Goal: Use online tool/utility: Utilize a website feature to perform a specific function

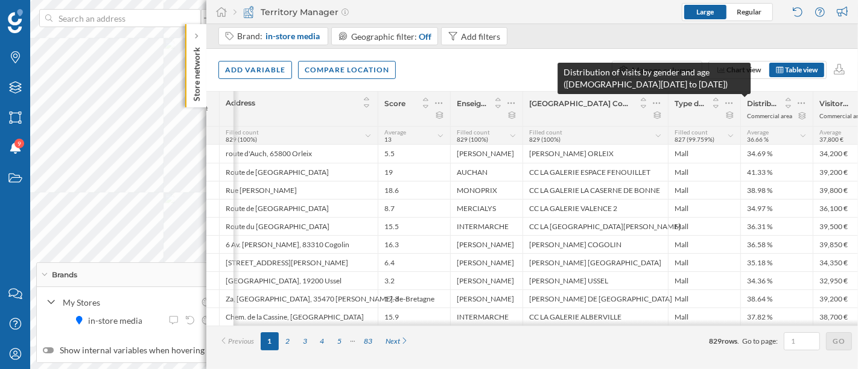
scroll to position [0, 41]
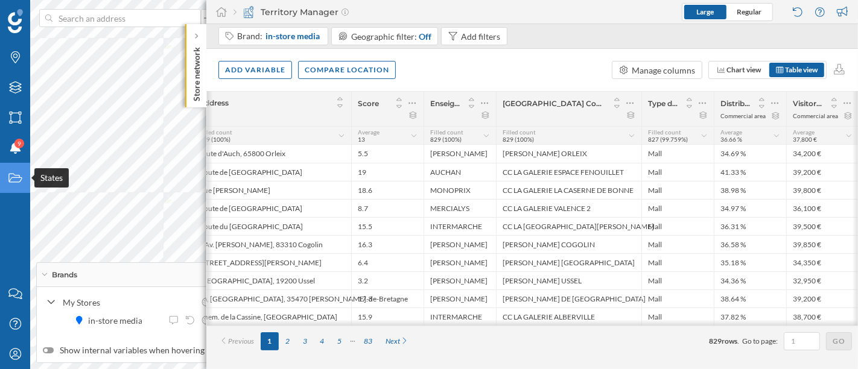
click at [8, 178] on icon "States" at bounding box center [15, 178] width 15 height 12
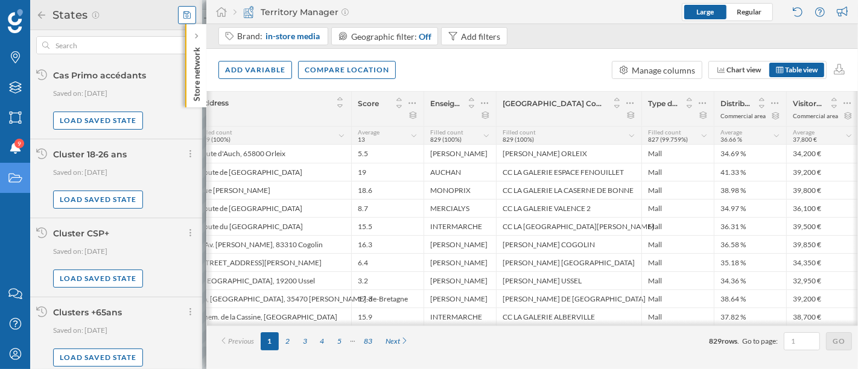
click at [185, 14] on icon at bounding box center [186, 15] width 7 height 8
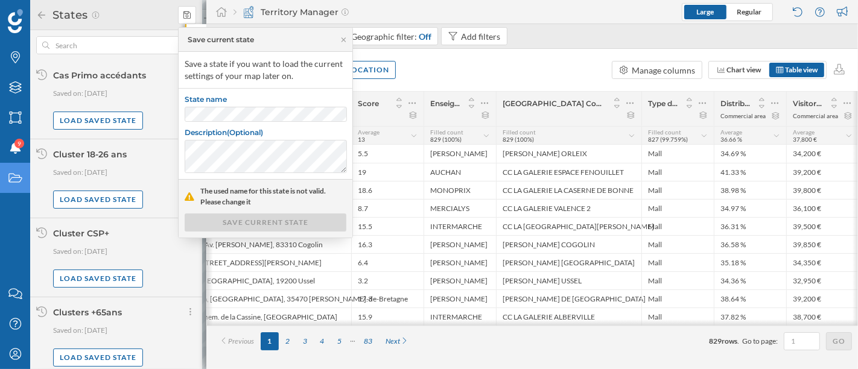
click at [256, 121] on div "State name Description (Optional)" at bounding box center [266, 134] width 174 height 91
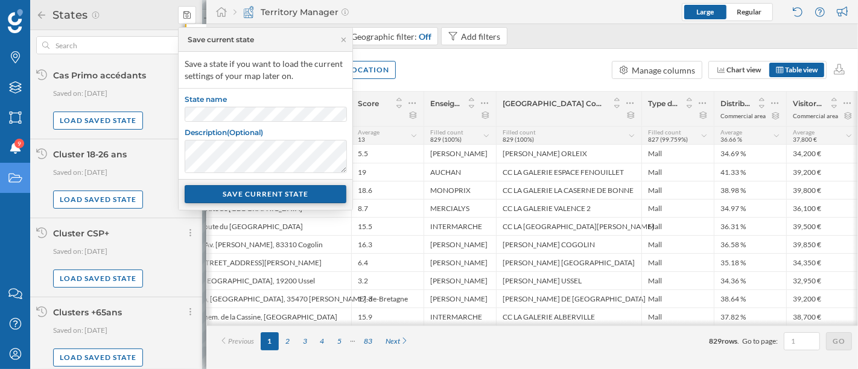
click at [257, 190] on div "SAVE CURRENT STATE" at bounding box center [266, 194] width 162 height 18
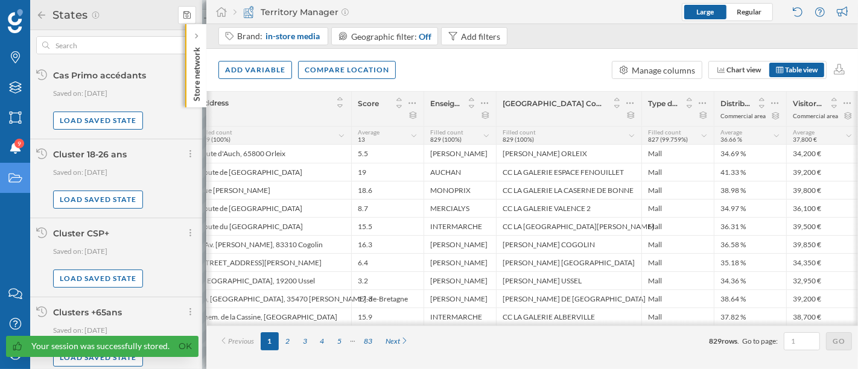
click at [43, 18] on icon at bounding box center [41, 15] width 11 height 8
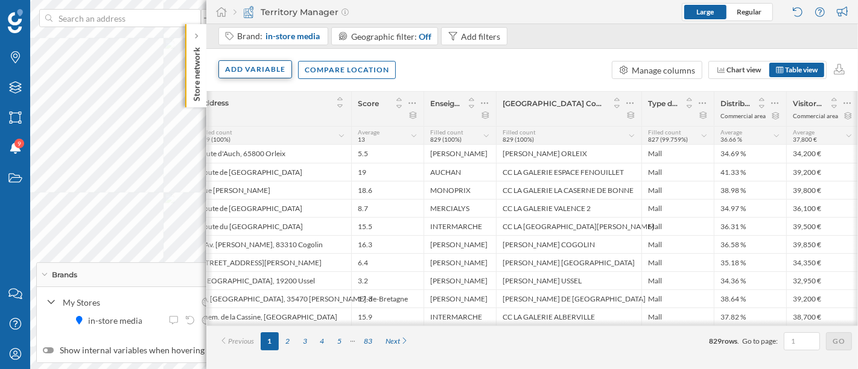
click at [244, 66] on div "Add variable" at bounding box center [255, 69] width 74 height 18
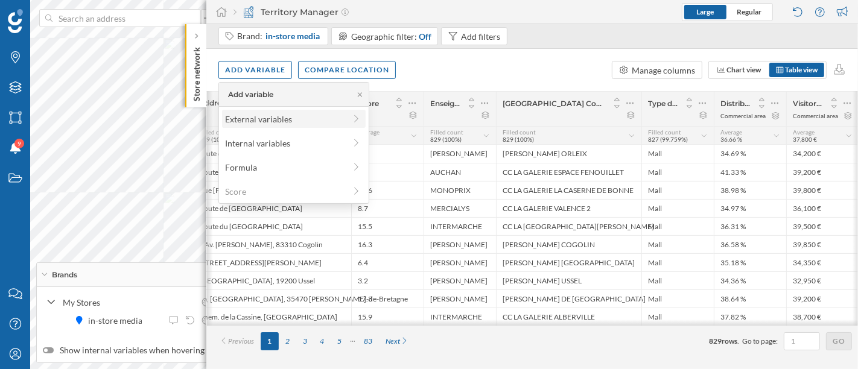
click at [282, 110] on div "External variables" at bounding box center [294, 119] width 144 height 18
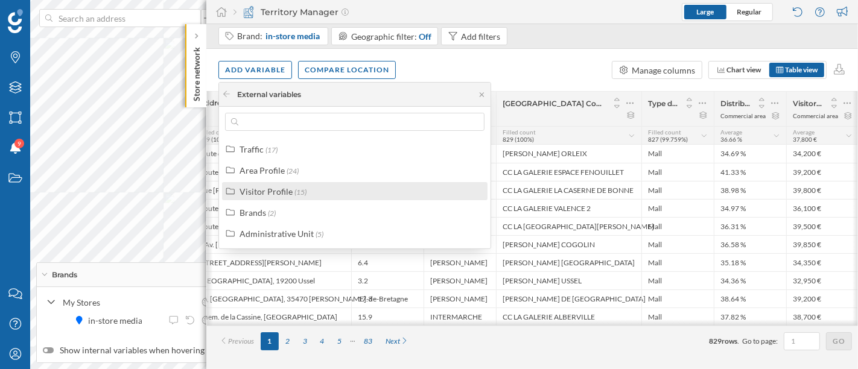
click at [294, 191] on span "(15)" at bounding box center [300, 192] width 12 height 9
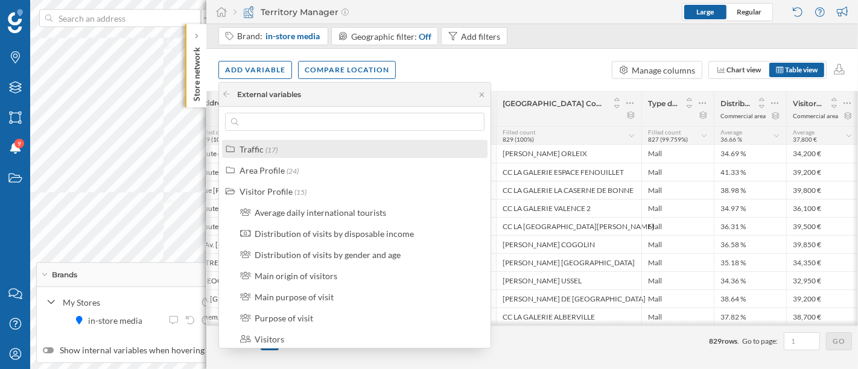
click at [276, 146] on span "(17)" at bounding box center [272, 149] width 12 height 9
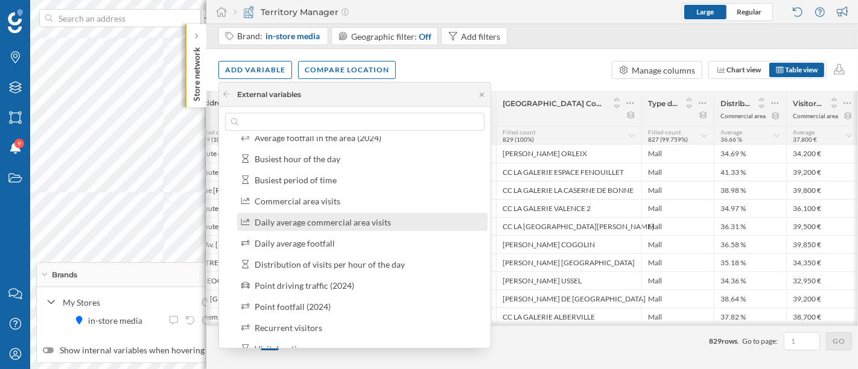
scroll to position [116, 0]
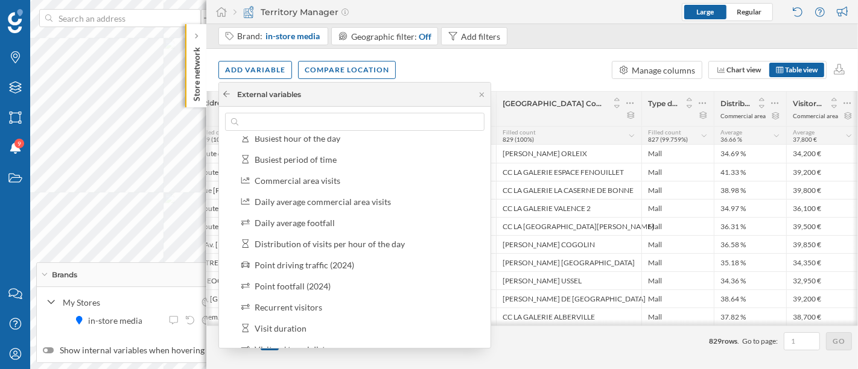
click at [230, 89] on div at bounding box center [226, 94] width 9 height 11
click at [247, 61] on div "Add variable" at bounding box center [255, 69] width 74 height 18
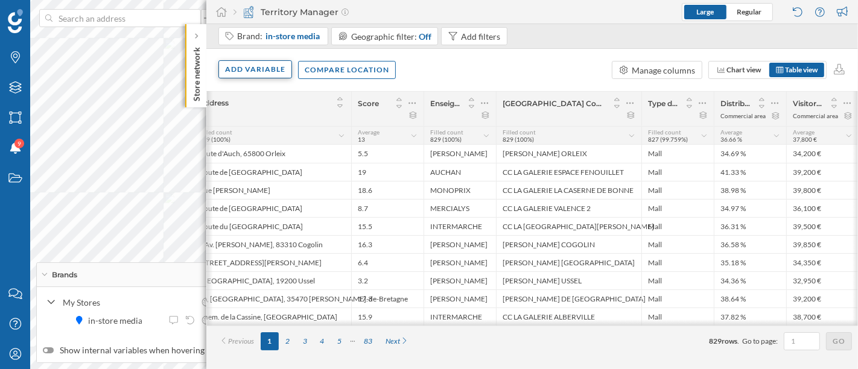
click at [245, 65] on div "Add variable" at bounding box center [255, 69] width 74 height 18
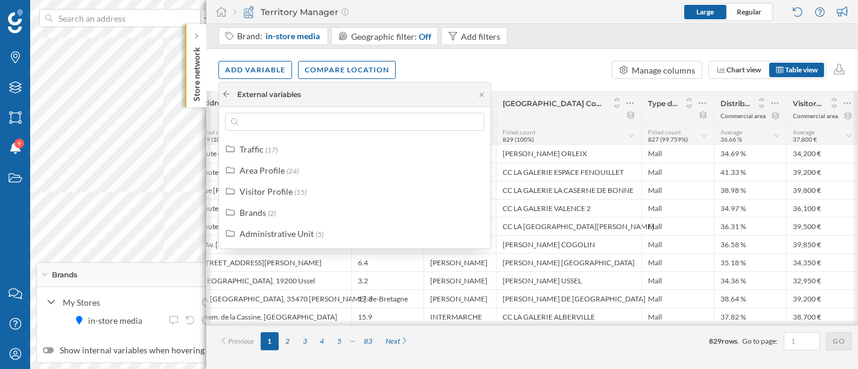
click at [228, 94] on icon at bounding box center [226, 94] width 7 height 6
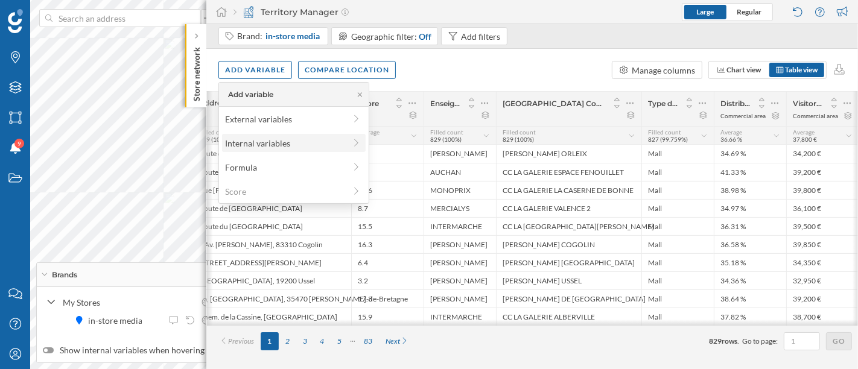
click at [274, 141] on div "Internal variables" at bounding box center [285, 143] width 120 height 13
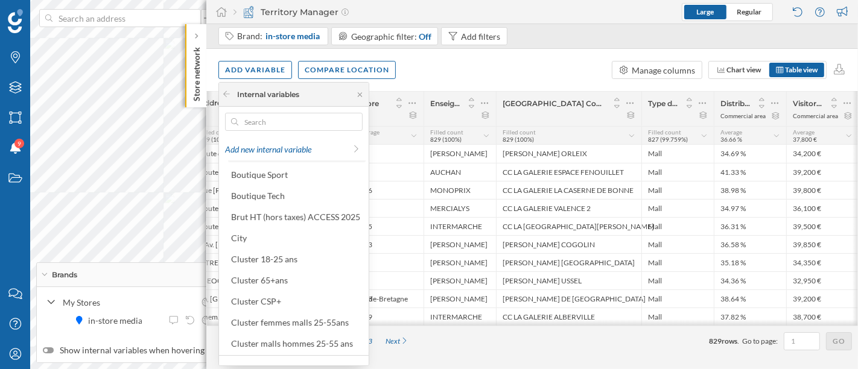
scroll to position [60, 0]
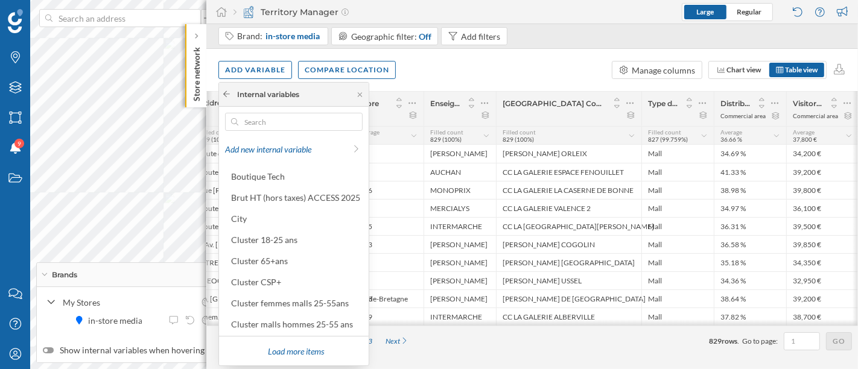
click at [226, 89] on div at bounding box center [226, 94] width 9 height 11
click at [226, 95] on icon at bounding box center [226, 94] width 9 height 7
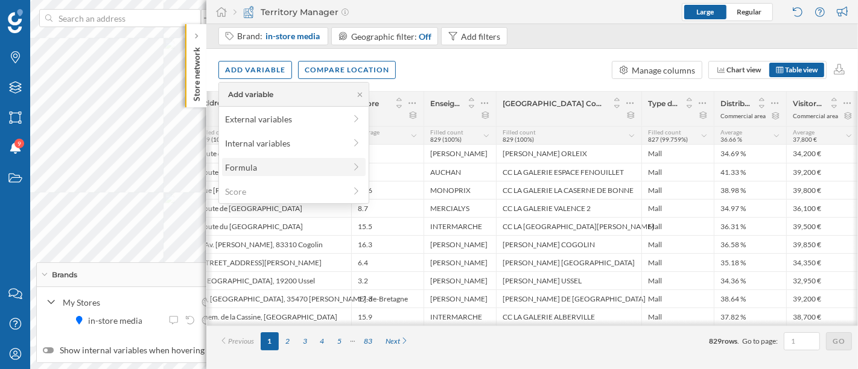
click at [263, 166] on div "Formula" at bounding box center [285, 167] width 120 height 13
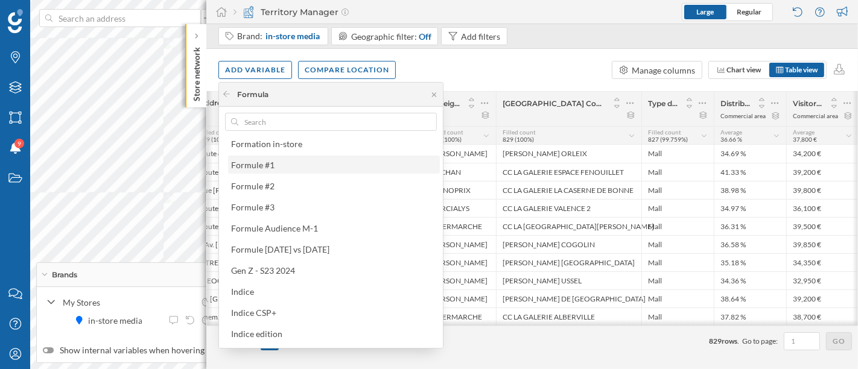
scroll to position [30, 0]
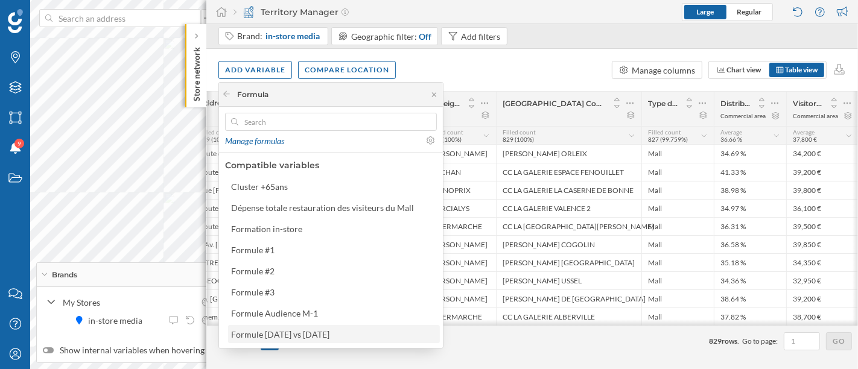
click at [314, 331] on div "Formule [DATE] vs [DATE]" at bounding box center [280, 334] width 98 height 10
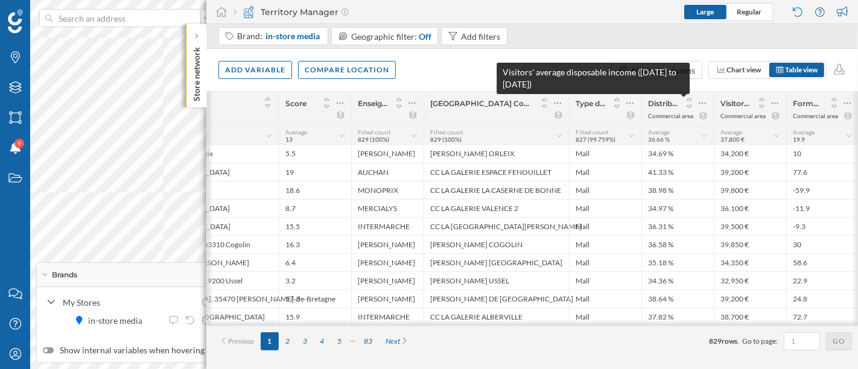
scroll to position [0, 113]
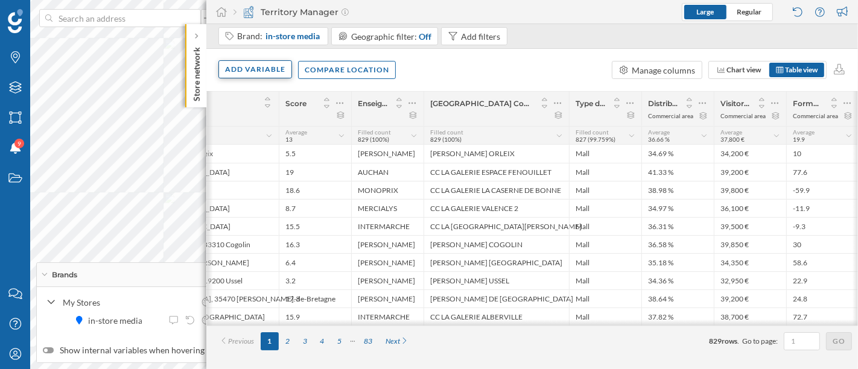
click at [253, 72] on div "Add variable" at bounding box center [255, 69] width 74 height 18
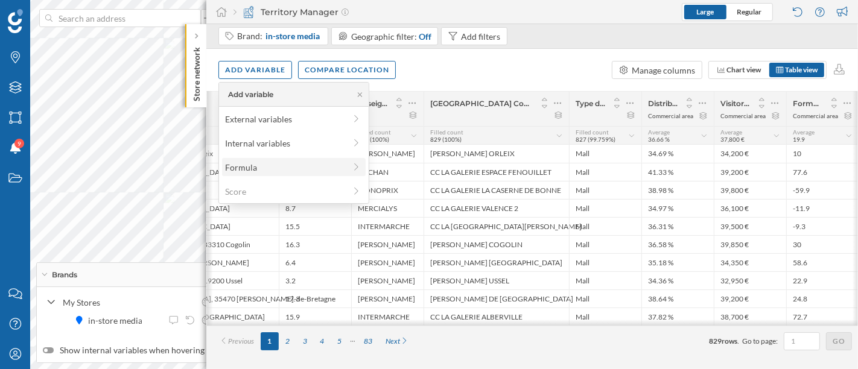
click at [267, 174] on div "Formula" at bounding box center [294, 167] width 144 height 18
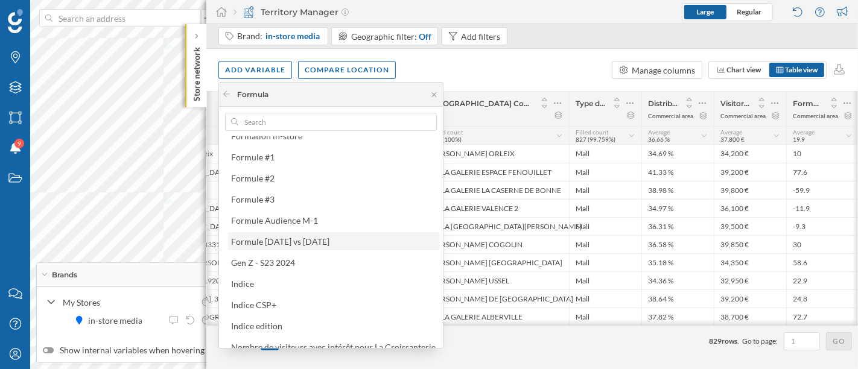
scroll to position [123, 0]
click at [320, 241] on div "Formule [DATE] vs [DATE]" at bounding box center [333, 241] width 205 height 13
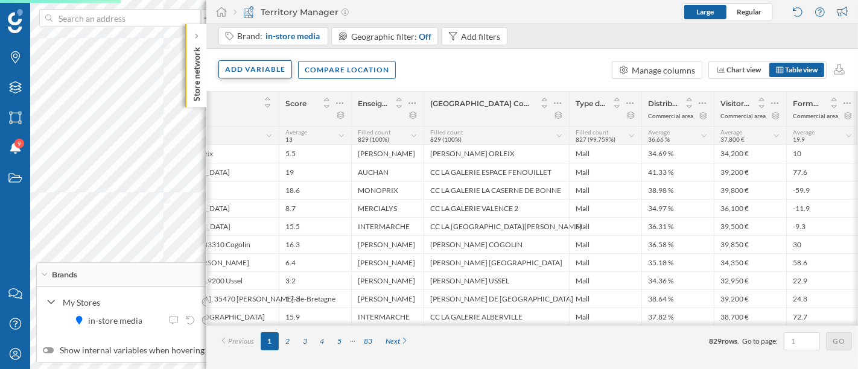
click at [260, 65] on div "Add variable" at bounding box center [255, 69] width 74 height 18
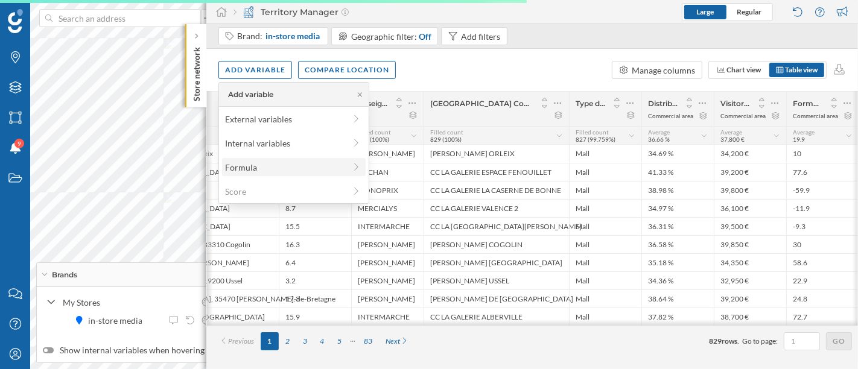
click at [279, 174] on div "Formula" at bounding box center [294, 167] width 144 height 18
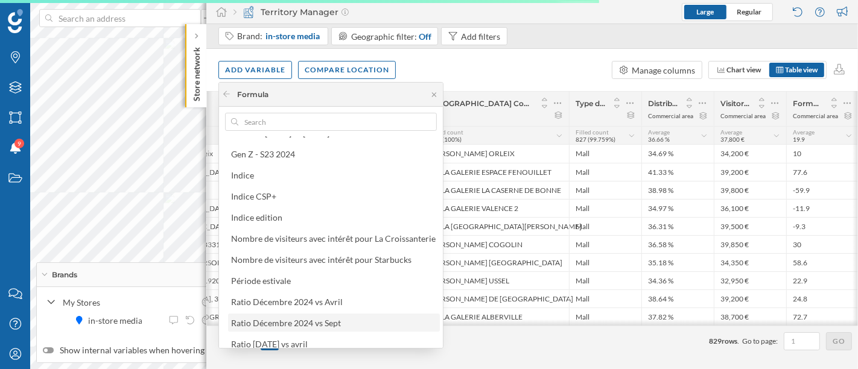
scroll to position [235, 0]
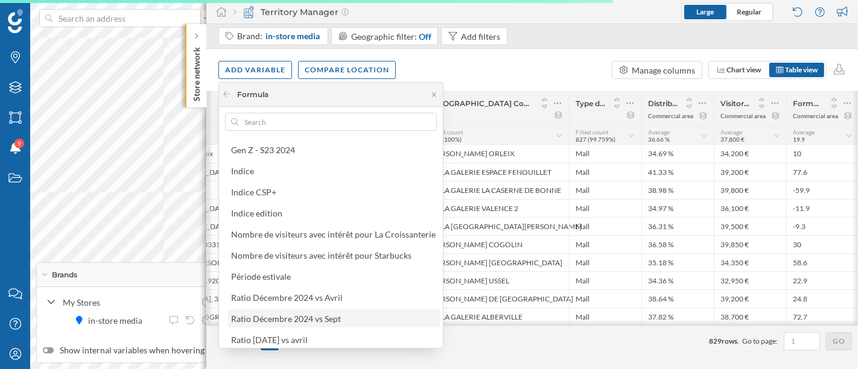
click at [324, 321] on div "Ratio Décembre 2024 vs Sept" at bounding box center [286, 319] width 110 height 10
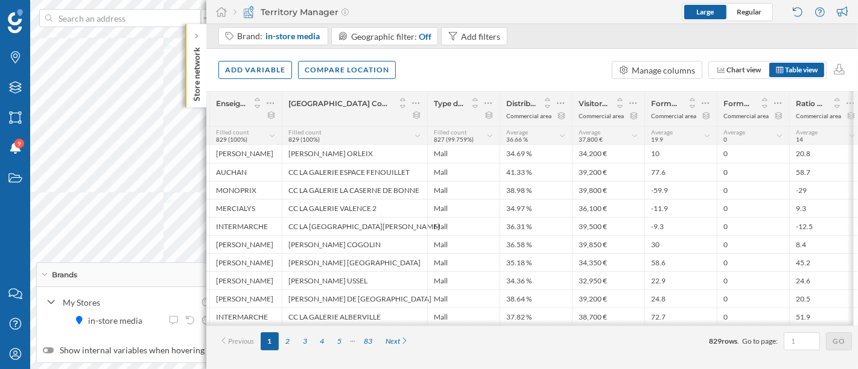
scroll to position [0, 258]
click at [266, 63] on div "Add variable" at bounding box center [255, 69] width 74 height 18
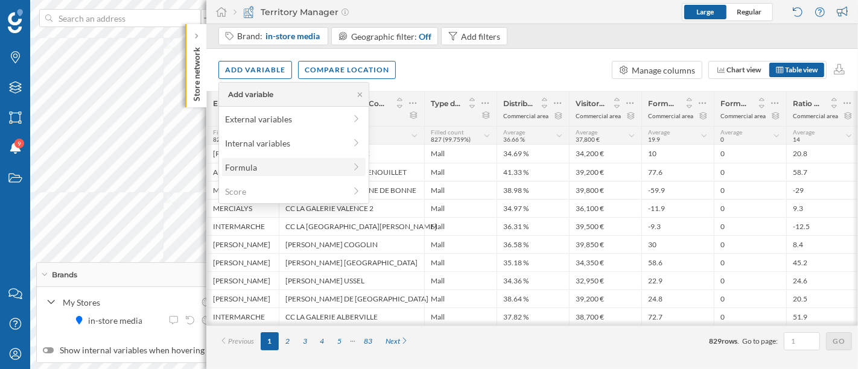
click at [278, 165] on div "Formula" at bounding box center [285, 167] width 120 height 13
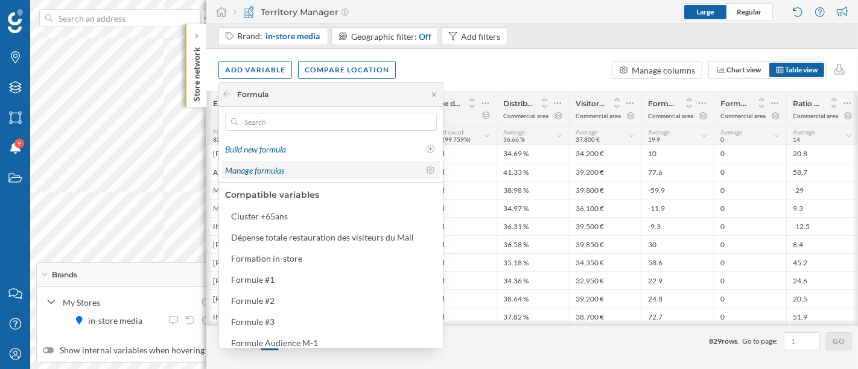
click at [283, 165] on span "Manage formulas" at bounding box center [254, 170] width 59 height 10
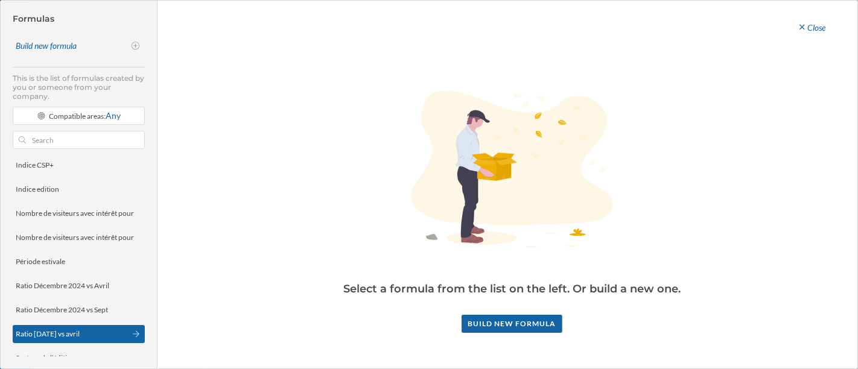
scroll to position [268, 0]
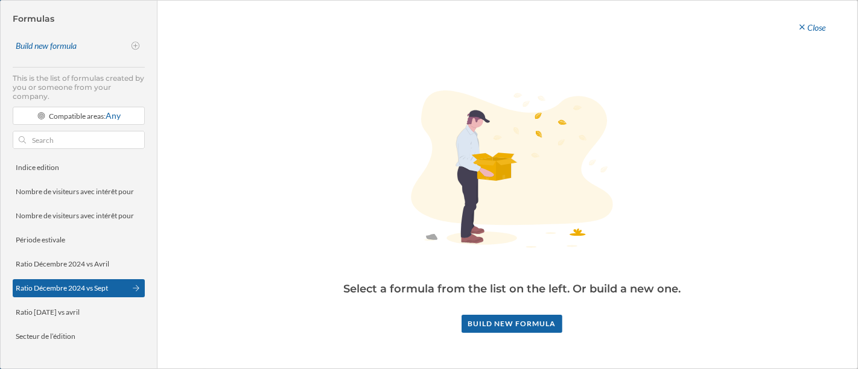
click at [95, 292] on div "Ratio Décembre 2024 vs Sept" at bounding box center [62, 288] width 92 height 11
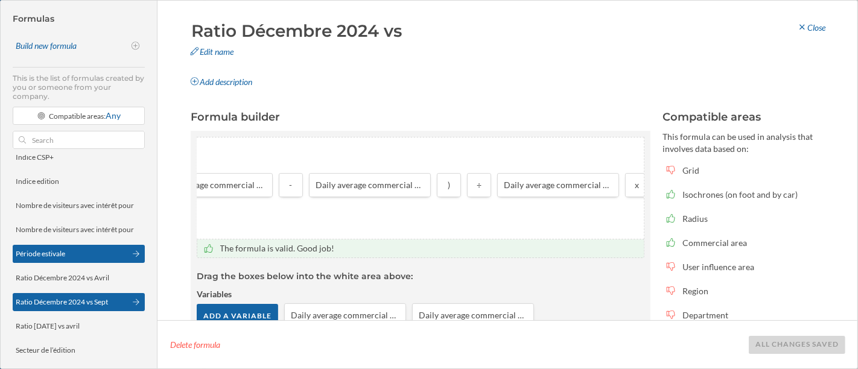
scroll to position [151, 0]
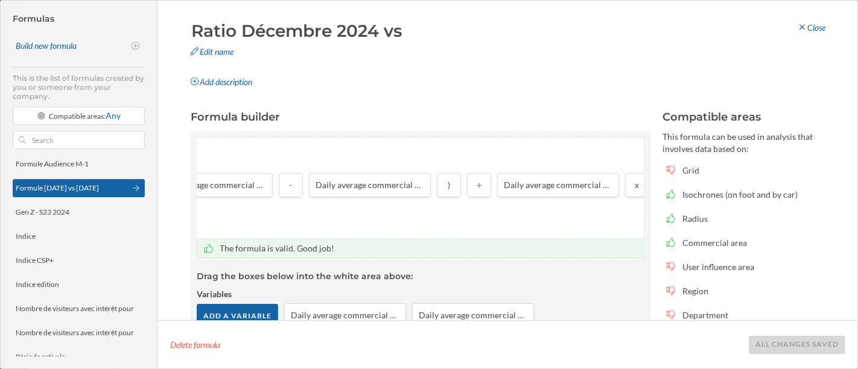
click at [63, 188] on div "Formule [DATE] vs [DATE]" at bounding box center [57, 187] width 83 height 9
type input "Formule [DATE] vs [DATE]"
click at [819, 31] on div "Close" at bounding box center [811, 28] width 44 height 18
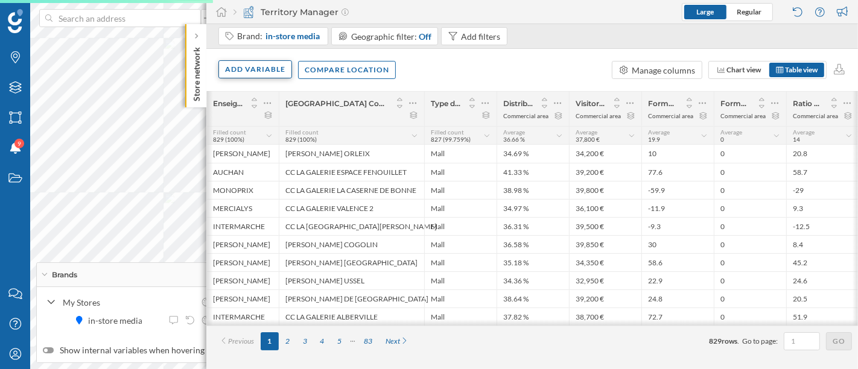
click at [281, 72] on div "Add variable" at bounding box center [255, 69] width 74 height 18
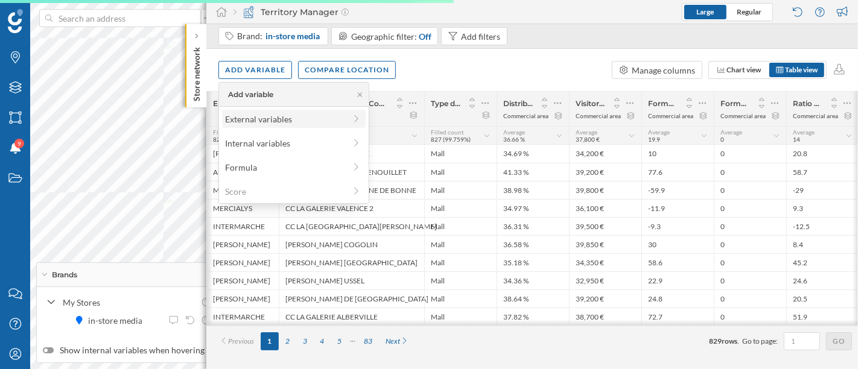
click at [273, 126] on div "External variables" at bounding box center [294, 119] width 144 height 18
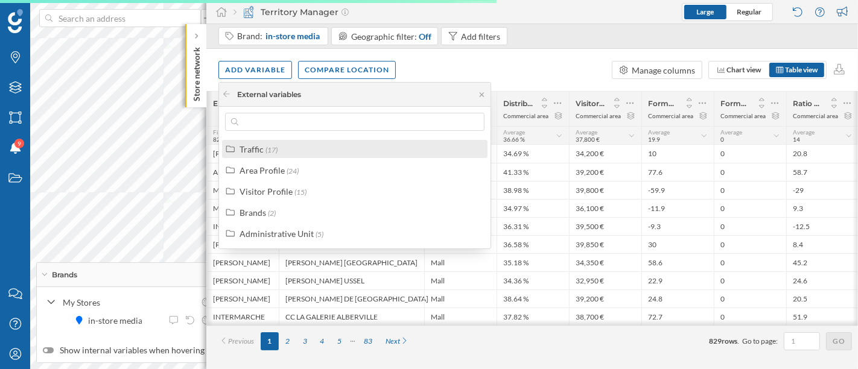
click at [274, 147] on span "(17)" at bounding box center [272, 149] width 12 height 9
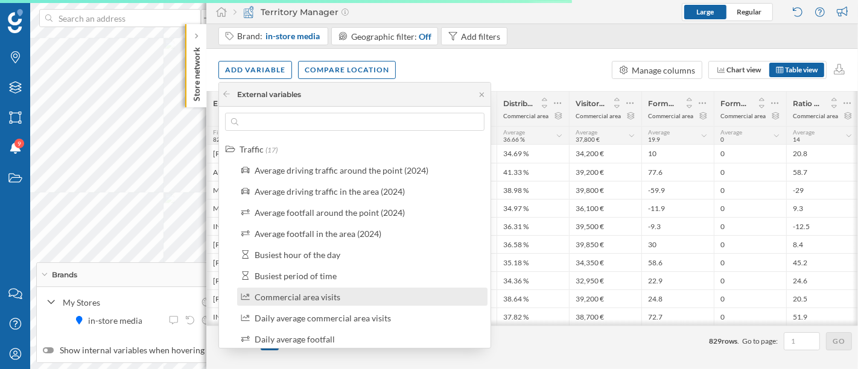
click at [307, 292] on div "Commercial area visits" at bounding box center [298, 297] width 86 height 10
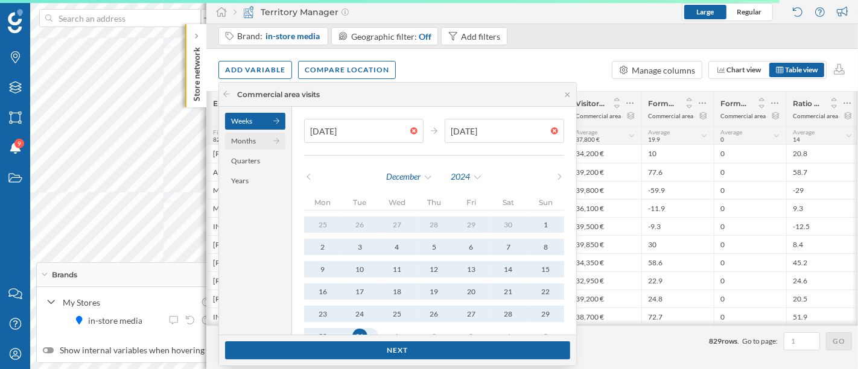
click at [260, 140] on div "Months" at bounding box center [255, 141] width 60 height 17
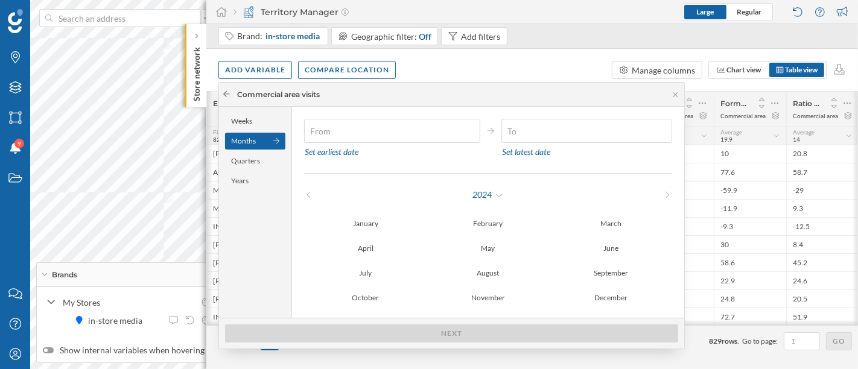
click at [227, 91] on icon at bounding box center [226, 94] width 9 height 7
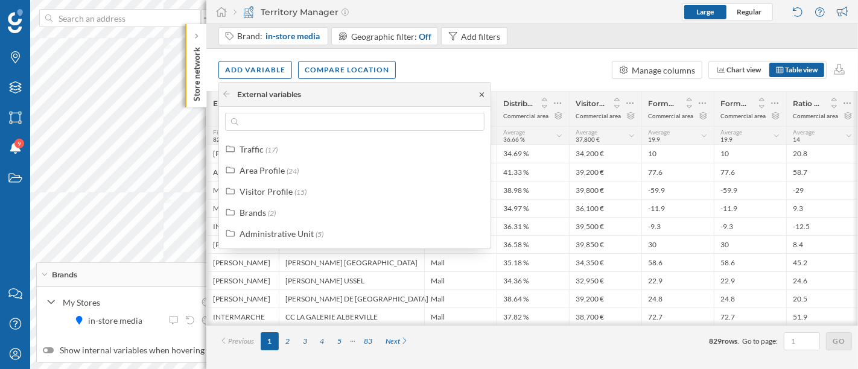
click at [480, 94] on icon at bounding box center [481, 94] width 9 height 7
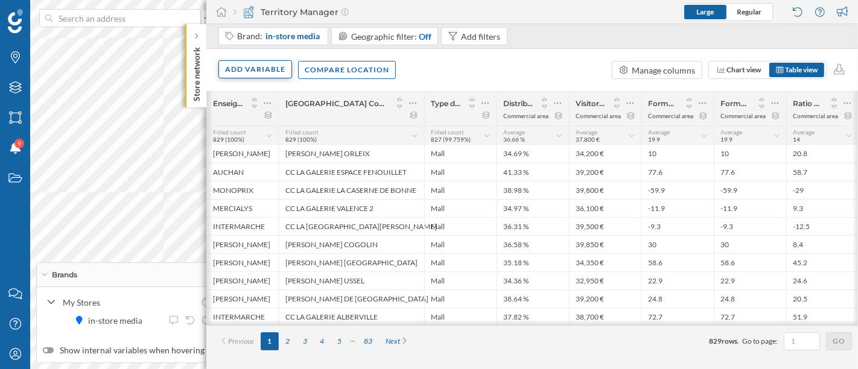
click at [243, 69] on div "Add variable" at bounding box center [255, 69] width 74 height 18
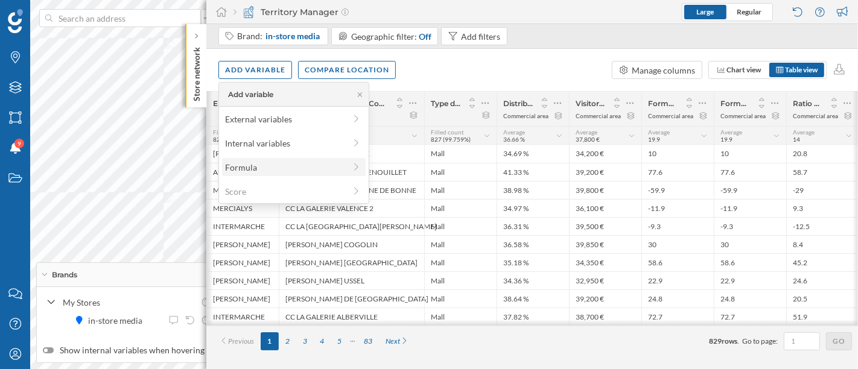
click at [262, 166] on div "Formula" at bounding box center [285, 167] width 120 height 13
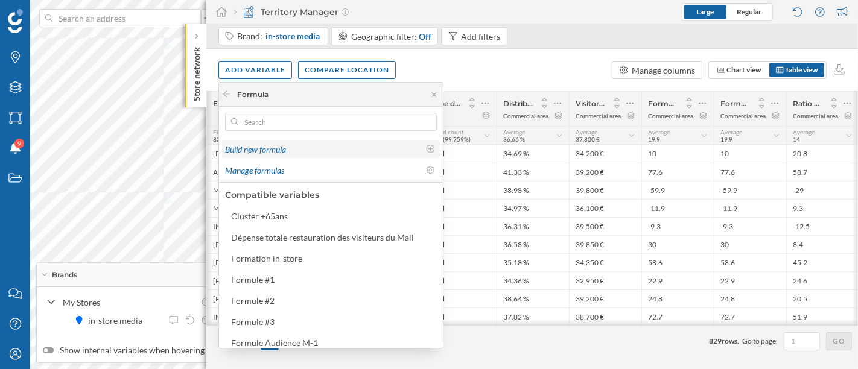
click at [284, 154] on div "Build new formula" at bounding box center [322, 149] width 194 height 13
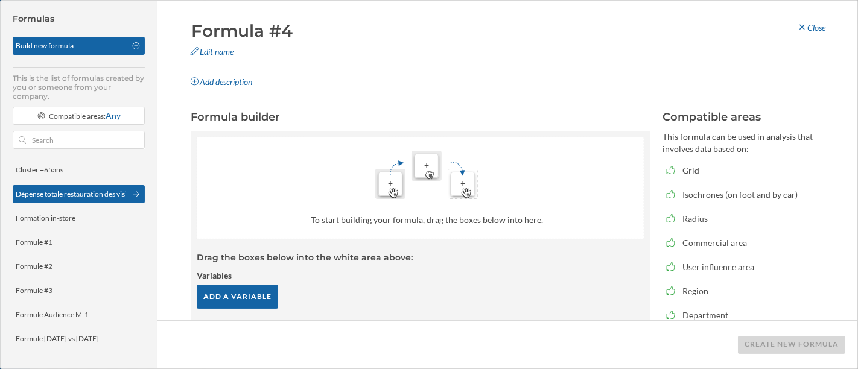
scroll to position [208, 0]
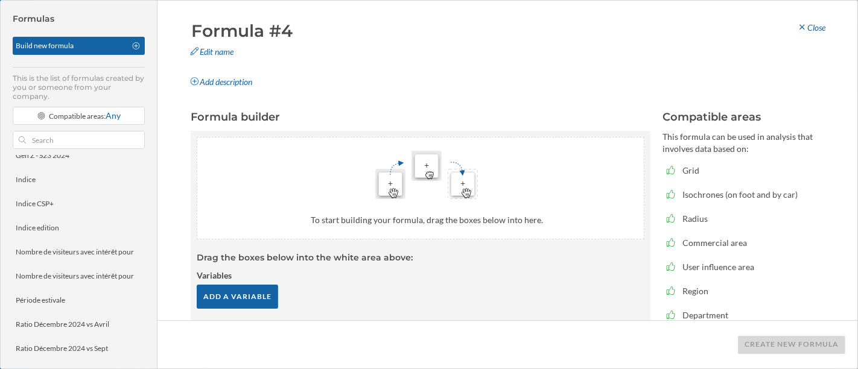
click at [247, 33] on input "Formula #4" at bounding box center [299, 31] width 222 height 24
click at [203, 54] on div "Edit name" at bounding box center [296, 52] width 228 height 18
drag, startPoint x: 294, startPoint y: 31, endPoint x: 185, endPoint y: 30, distance: 109.8
click at [185, 30] on div "Formula #4" at bounding box center [299, 31] width 228 height 24
type input "[DATE] vs [DATE] v2"
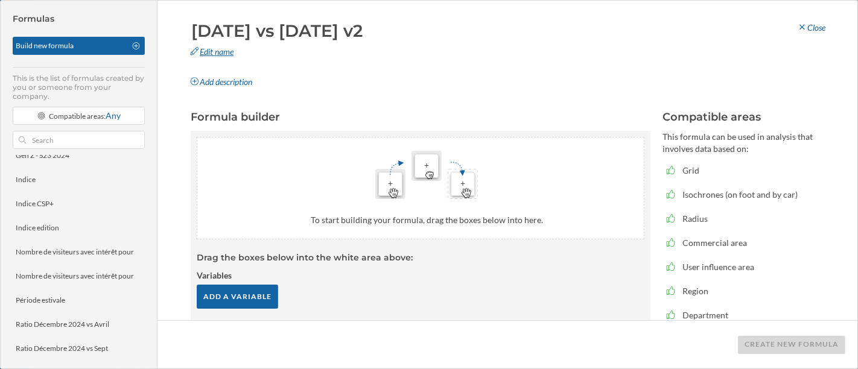
click at [208, 52] on div "Edit name" at bounding box center [296, 52] width 228 height 18
click at [402, 49] on button at bounding box center [404, 55] width 12 height 12
click at [231, 298] on div "Add a variable" at bounding box center [237, 296] width 81 height 24
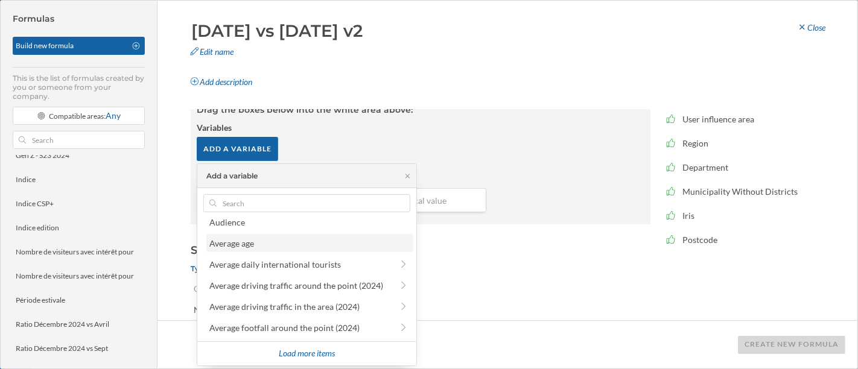
scroll to position [67, 0]
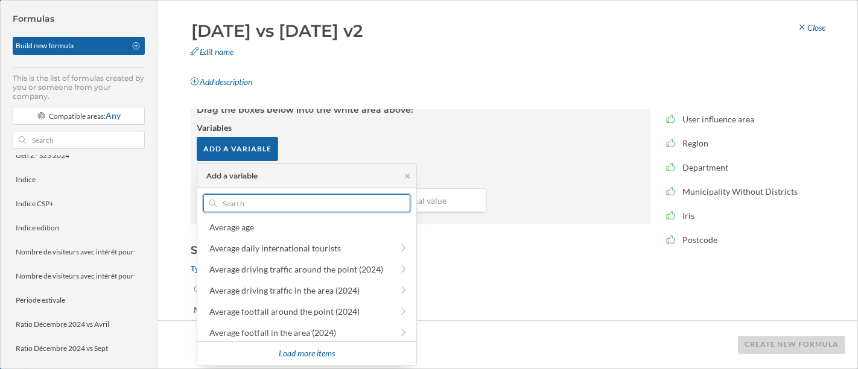
click at [285, 202] on input "text" at bounding box center [307, 203] width 180 height 18
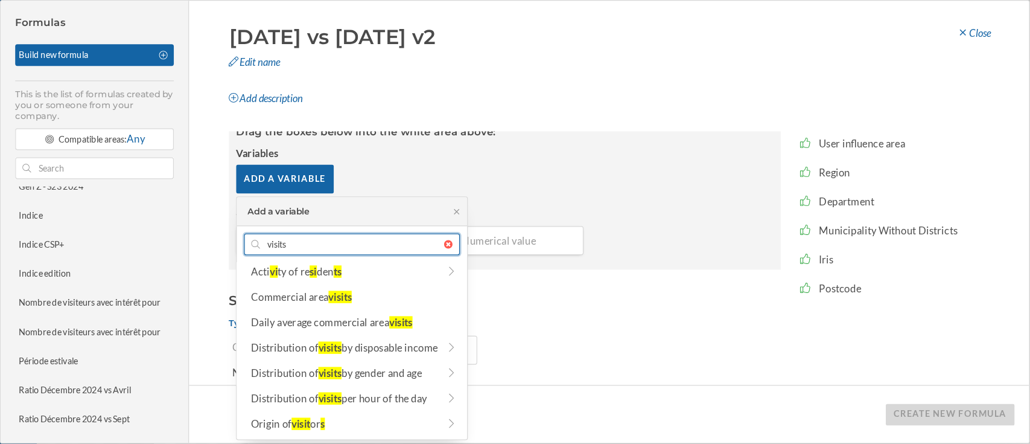
scroll to position [0, 0]
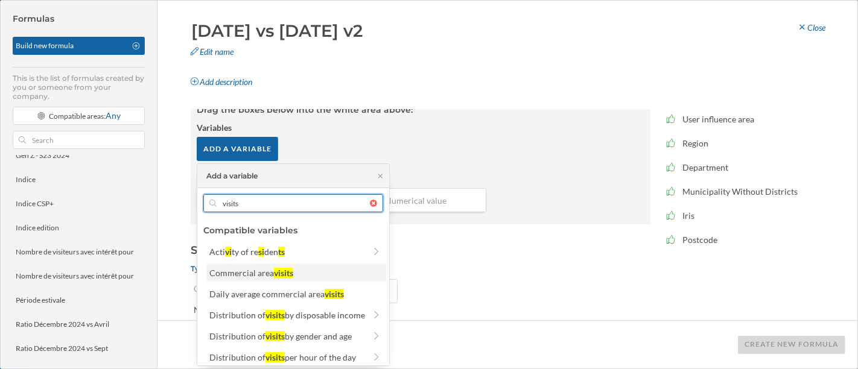
type input "visits"
click at [292, 269] on div "visits" at bounding box center [283, 273] width 19 height 10
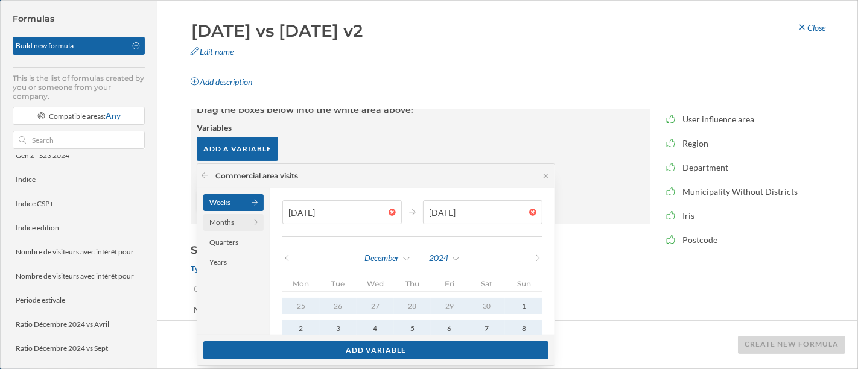
click at [236, 224] on div "Months" at bounding box center [233, 222] width 60 height 17
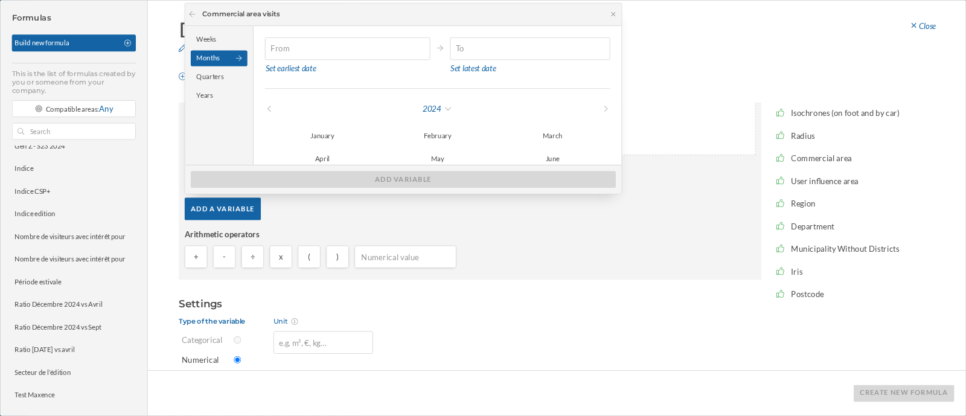
scroll to position [74, 0]
drag, startPoint x: 790, startPoint y: 7, endPoint x: 670, endPoint y: 215, distance: 239.8
click at [670, 215] on div "Add a variable" at bounding box center [501, 224] width 609 height 27
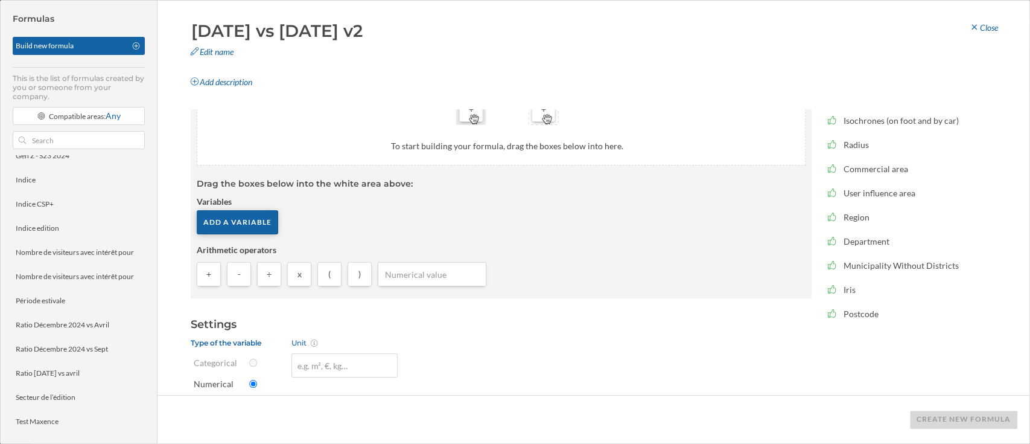
click at [257, 225] on div "Add a variable" at bounding box center [237, 222] width 81 height 24
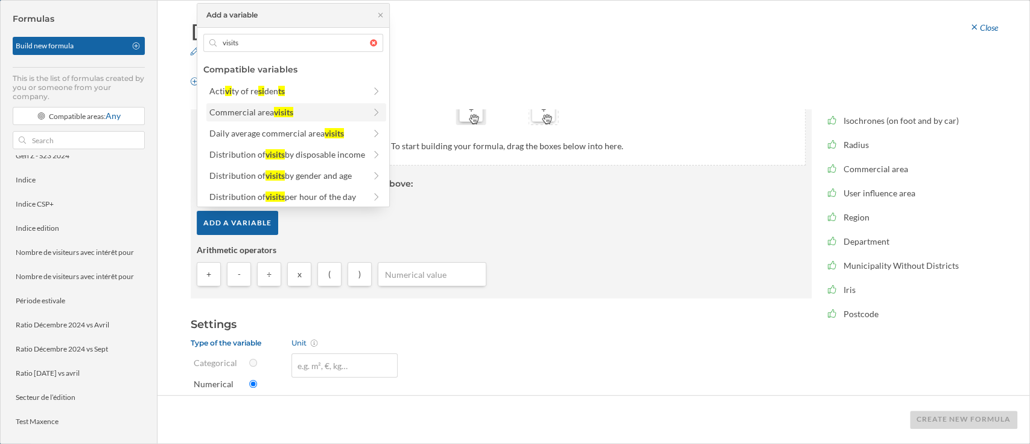
click at [283, 115] on div "visits" at bounding box center [283, 112] width 19 height 10
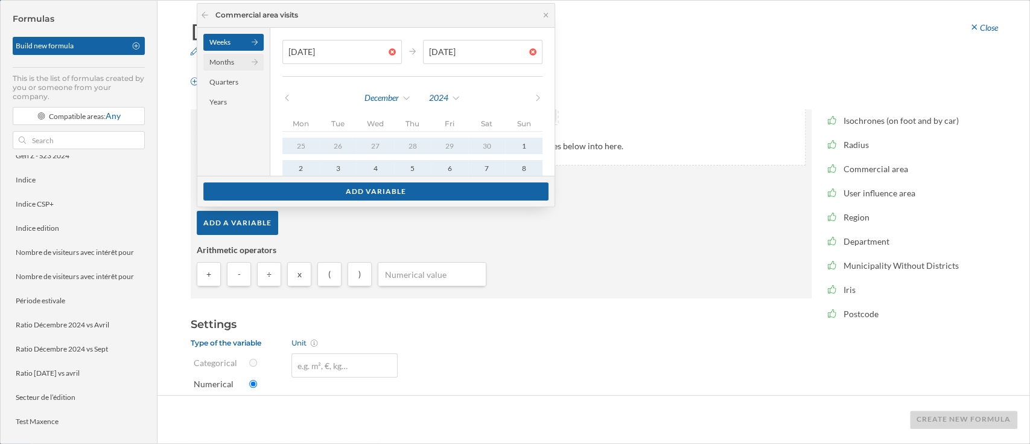
click at [217, 61] on div "Months" at bounding box center [233, 62] width 60 height 17
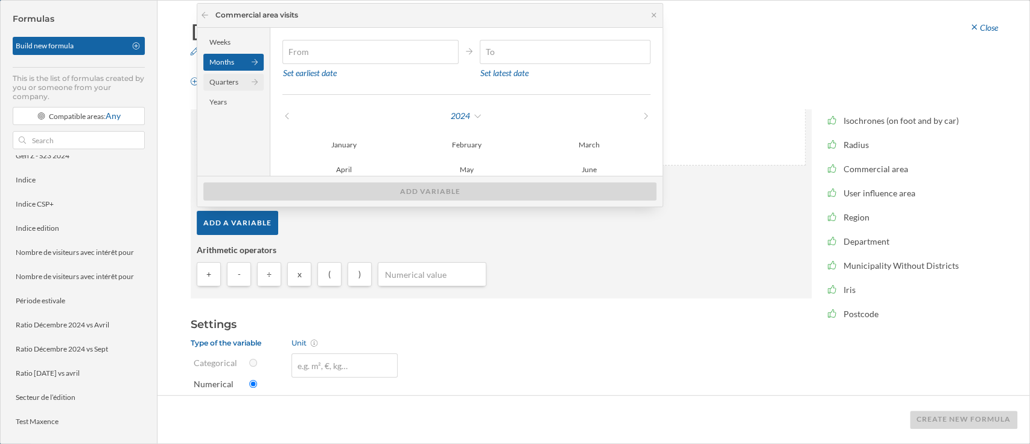
click at [241, 75] on div "Quarters" at bounding box center [233, 82] width 60 height 17
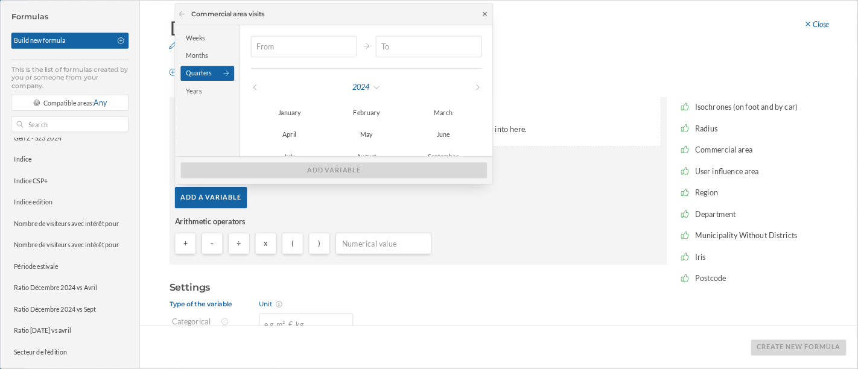
scroll to position [74, 0]
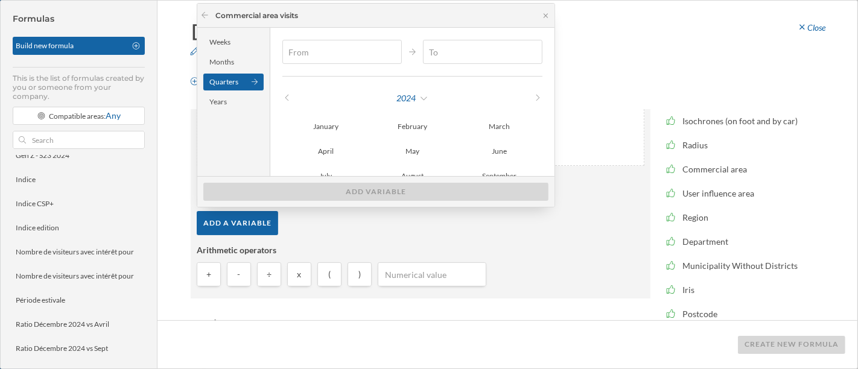
drag, startPoint x: 541, startPoint y: 13, endPoint x: 491, endPoint y: 276, distance: 268.3
click at [491, 276] on div "+ - ÷ x ( )" at bounding box center [421, 278] width 448 height 30
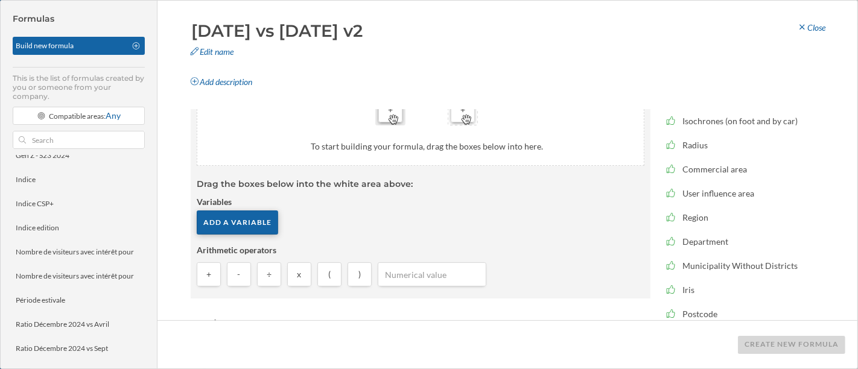
click at [246, 234] on div "Add a variable" at bounding box center [237, 223] width 81 height 24
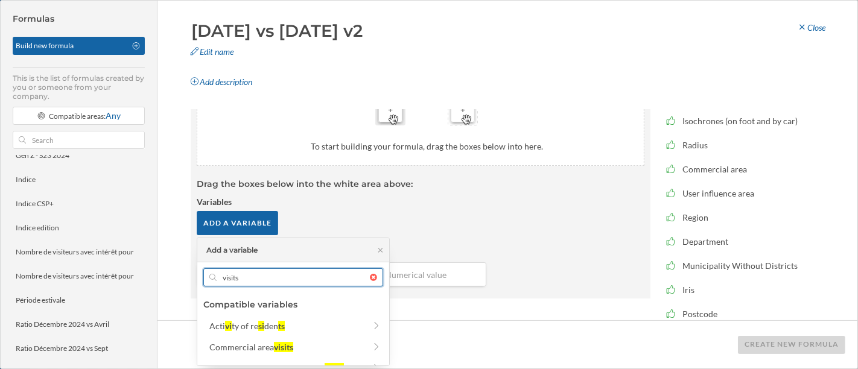
click at [293, 278] on input "visits" at bounding box center [293, 278] width 153 height 18
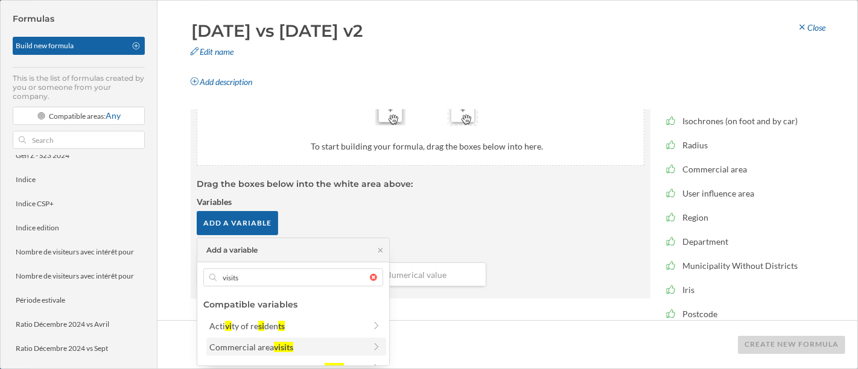
click at [298, 341] on div "Commercial area visits" at bounding box center [287, 347] width 156 height 13
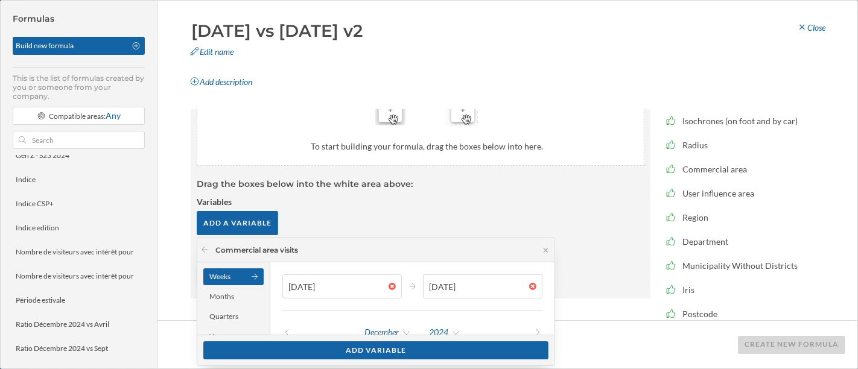
click at [857, 177] on div "Formula builder Created with sketchtool. + + + To start building your formula, …" at bounding box center [512, 214] width 691 height 211
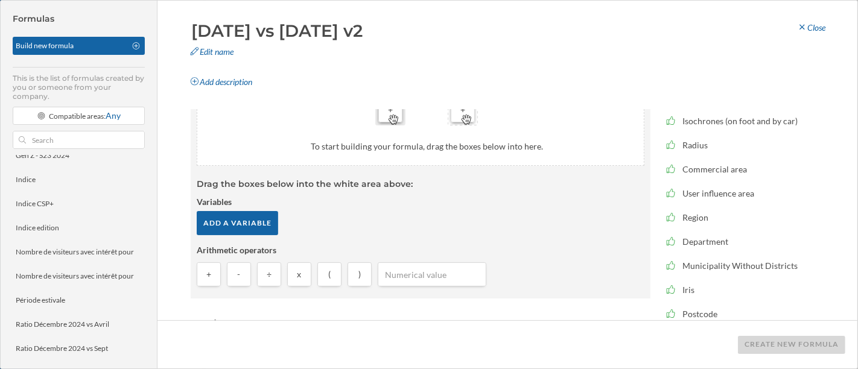
click at [858, 177] on div "Formulas Build new formula This is the list of formulas created by you or someo…" at bounding box center [429, 184] width 858 height 369
drag, startPoint x: 858, startPoint y: 177, endPoint x: 854, endPoint y: 116, distance: 60.5
click at [854, 116] on div "Formulas Build new formula This is the list of formulas created by you or someo…" at bounding box center [429, 184] width 858 height 369
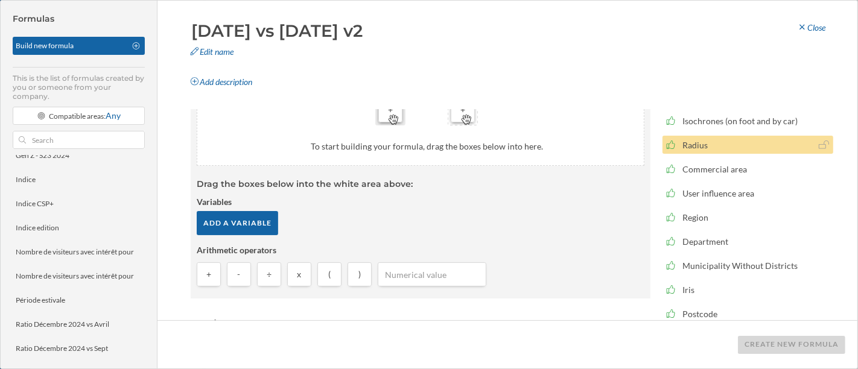
click at [809, 137] on div "Radius" at bounding box center [748, 145] width 171 height 18
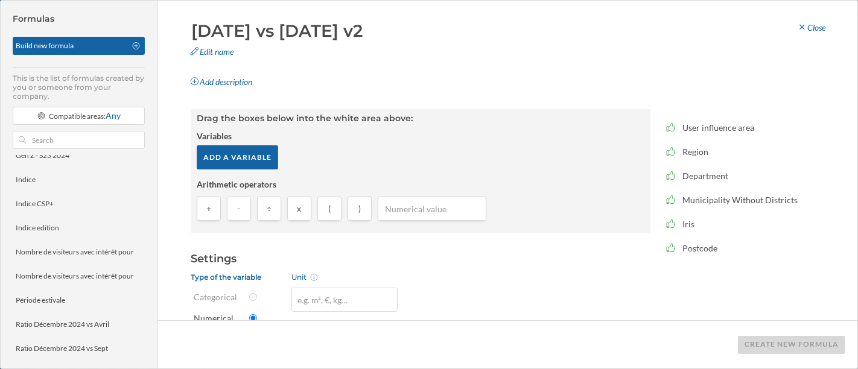
scroll to position [148, 0]
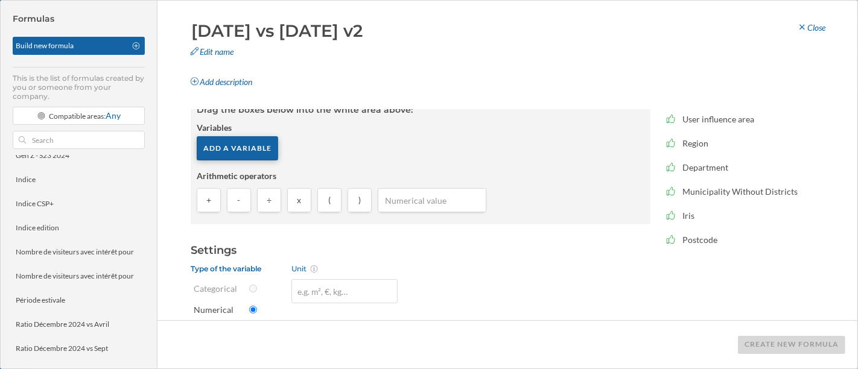
click at [253, 147] on div "Add a variable" at bounding box center [237, 148] width 81 height 24
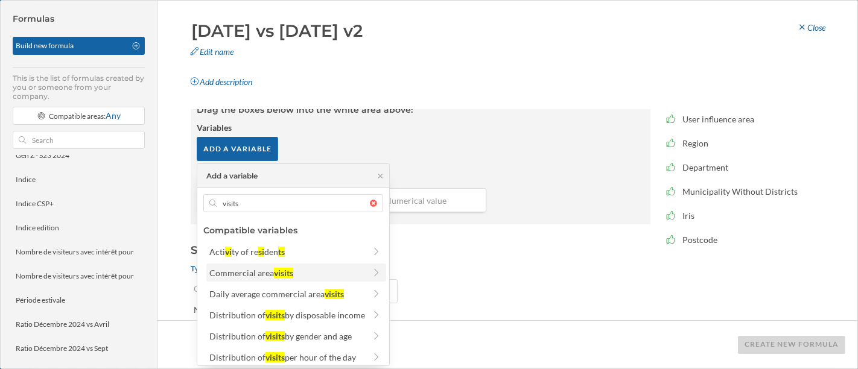
click at [262, 268] on div "Commercial area" at bounding box center [241, 273] width 65 height 10
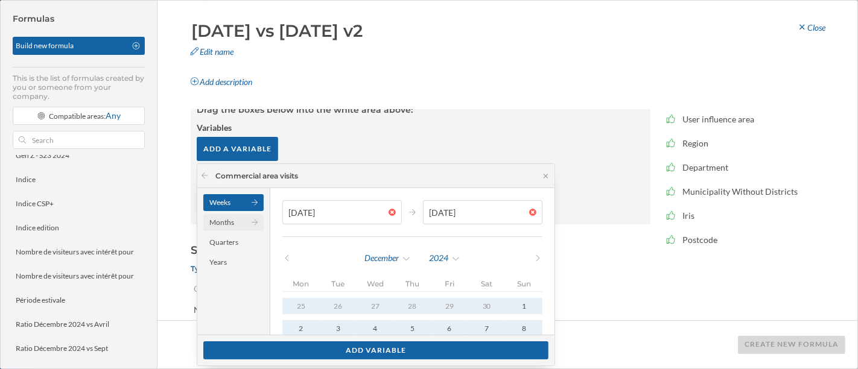
click at [222, 223] on div "Months" at bounding box center [233, 222] width 60 height 17
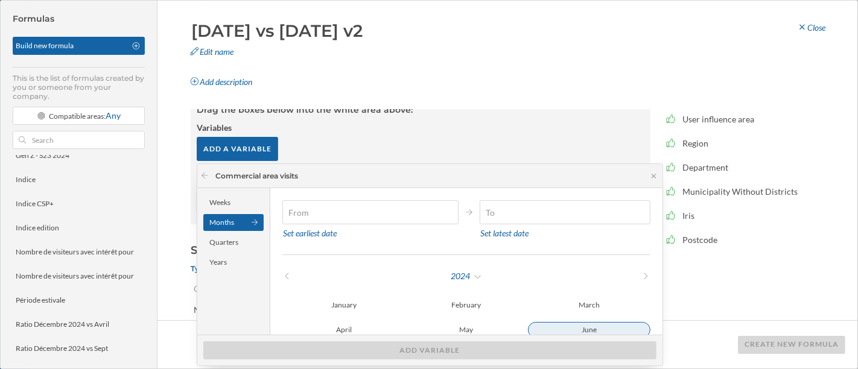
type input "[DATE]"
click at [572, 334] on div "June" at bounding box center [589, 330] width 123 height 16
type input "[DATE]"
click at [583, 330] on div "June" at bounding box center [589, 330] width 123 height 14
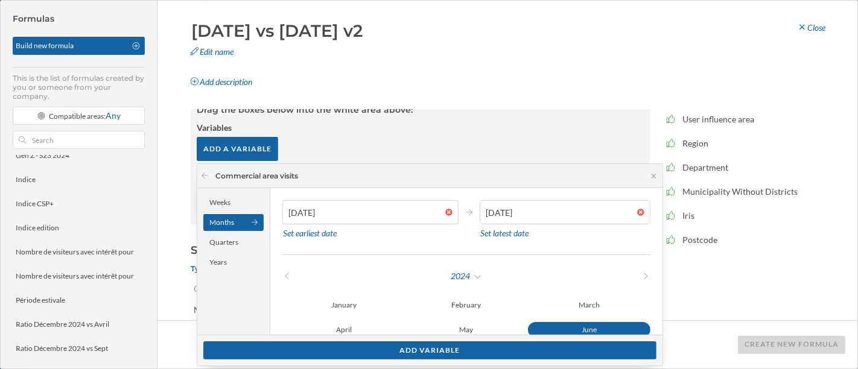
click at [653, 275] on div "[DATE] Set earliest date [DATE] Set latest date 2024 January February March Apr…" at bounding box center [466, 293] width 392 height 211
click at [648, 275] on icon at bounding box center [645, 276] width 9 height 7
click at [471, 280] on div "2025" at bounding box center [466, 276] width 33 height 18
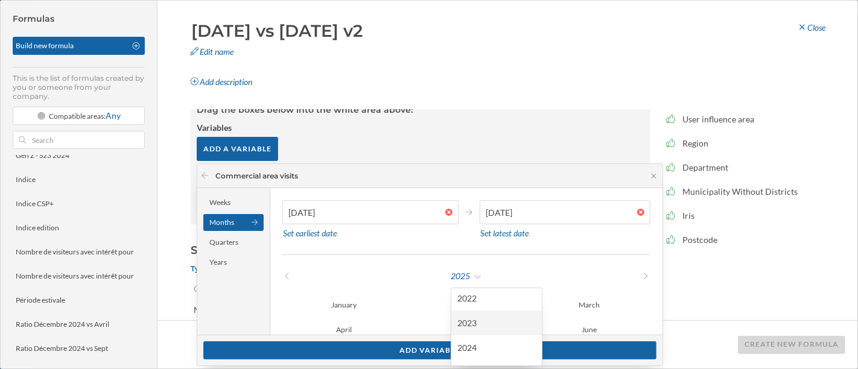
scroll to position [71, 0]
click at [480, 333] on div "2024" at bounding box center [496, 329] width 78 height 13
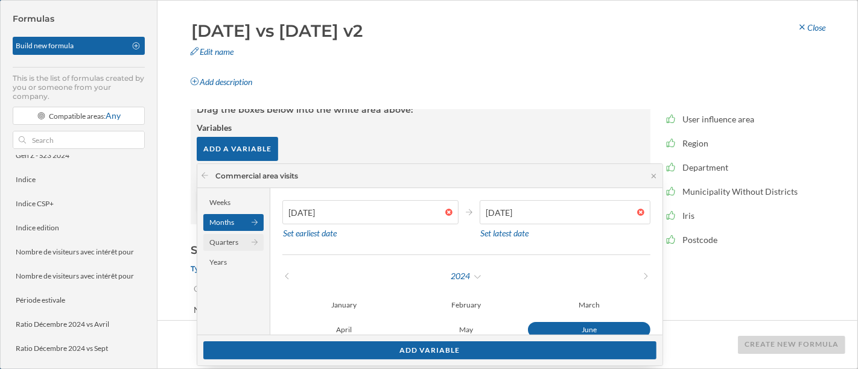
click at [209, 238] on div "Quarters" at bounding box center [233, 242] width 60 height 17
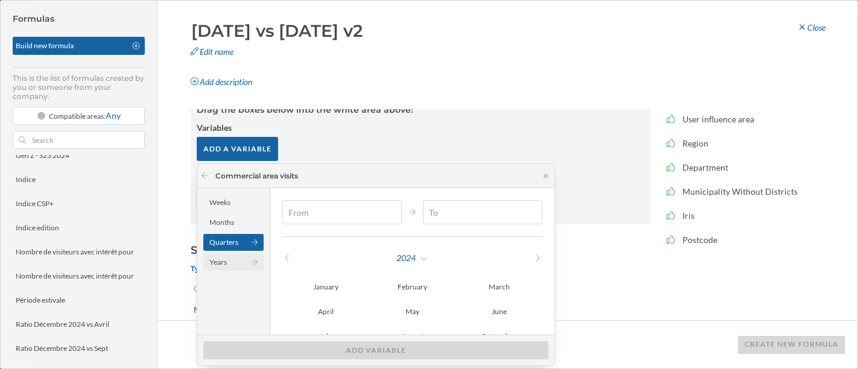
click at [221, 268] on div "Years" at bounding box center [233, 262] width 60 height 17
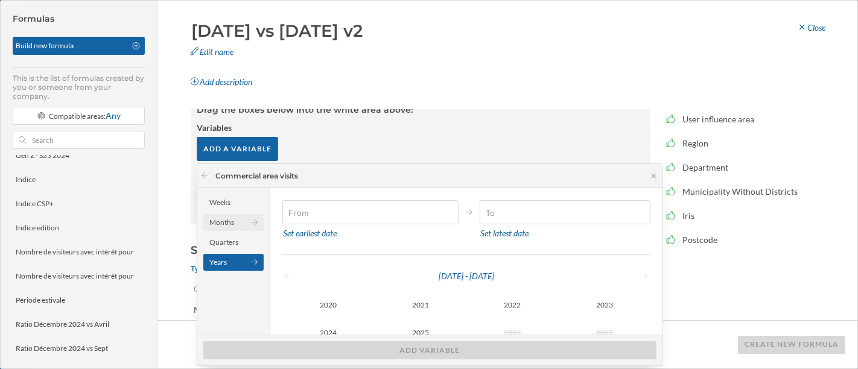
click at [222, 229] on div "Months" at bounding box center [233, 222] width 60 height 17
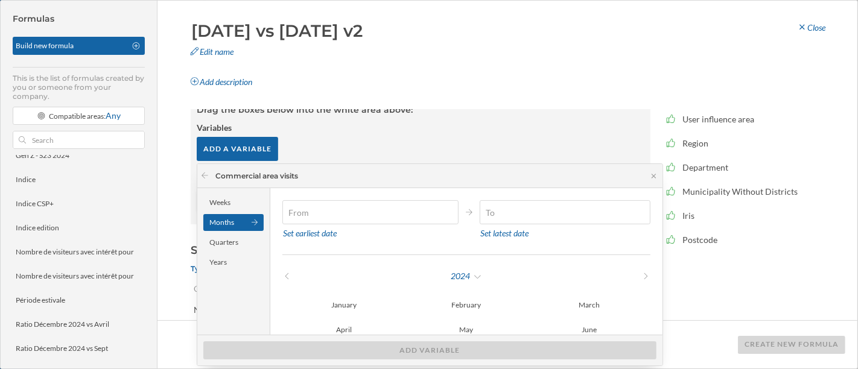
click at [615, 106] on div "[DATE] vs [DATE] v2 Edit name Add description Close Formula builder Created wit…" at bounding box center [508, 185] width 700 height 368
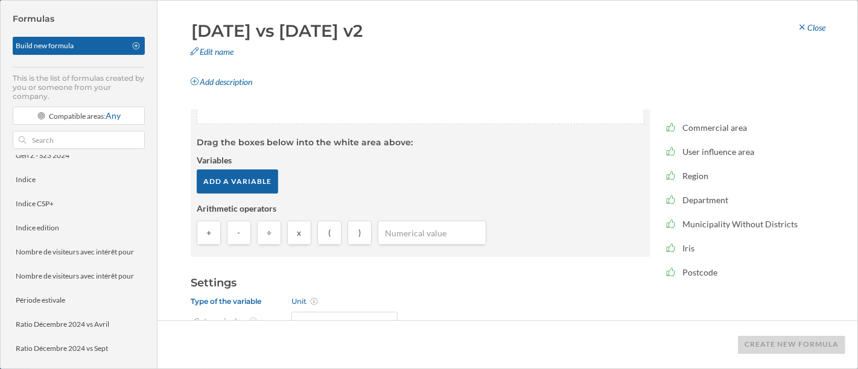
scroll to position [148, 0]
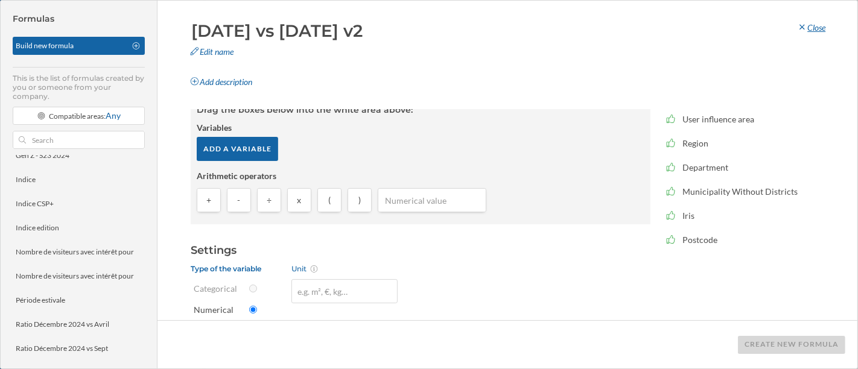
click at [795, 27] on div "Close" at bounding box center [811, 28] width 44 height 18
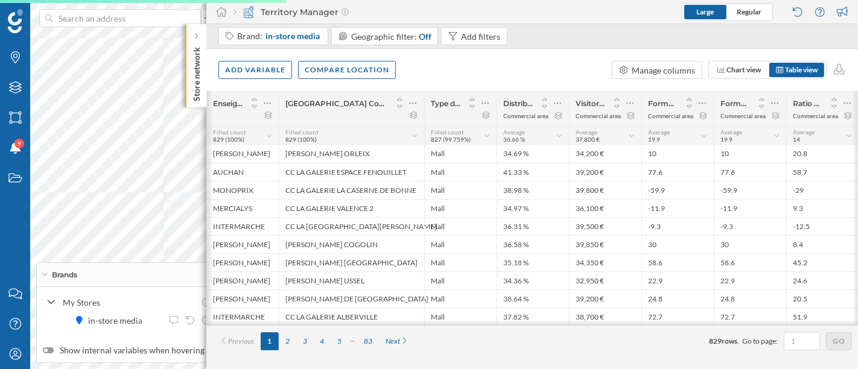
click at [267, 78] on div "Add variable Compare location Manage columns Chart view Table view" at bounding box center [532, 70] width 652 height 42
click at [284, 65] on div "Add variable" at bounding box center [255, 69] width 74 height 18
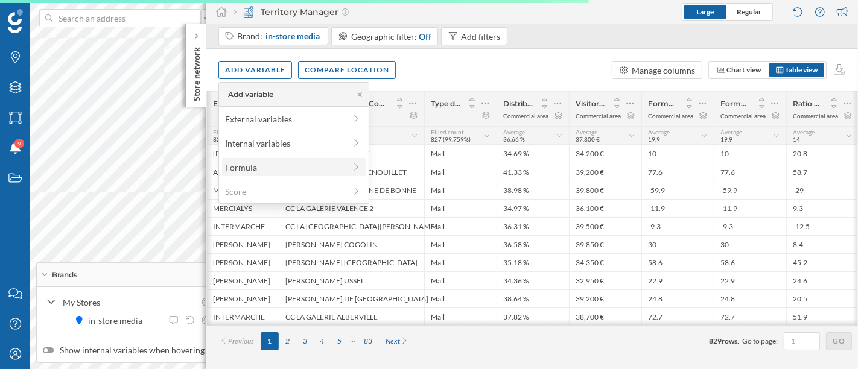
click at [287, 164] on div "Formula" at bounding box center [285, 167] width 120 height 13
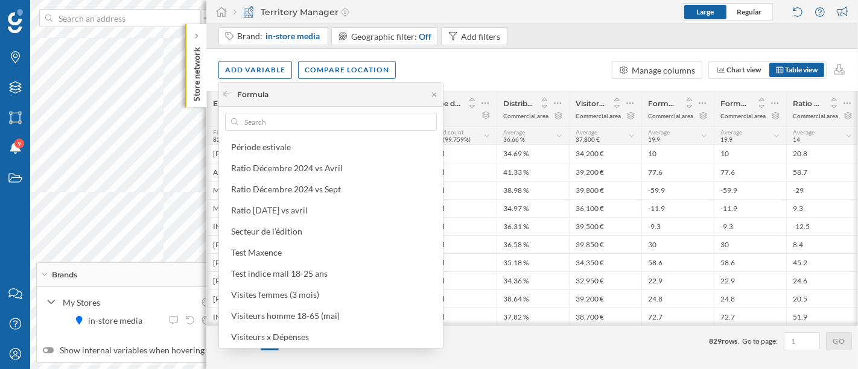
scroll to position [0, 0]
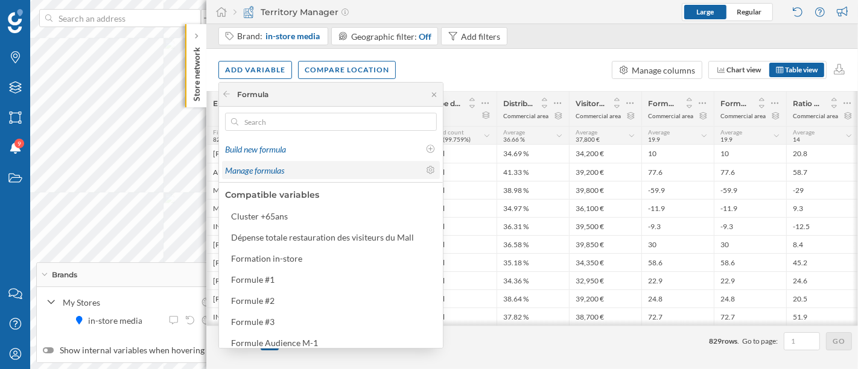
click at [331, 164] on div "Manage formulas" at bounding box center [322, 170] width 194 height 13
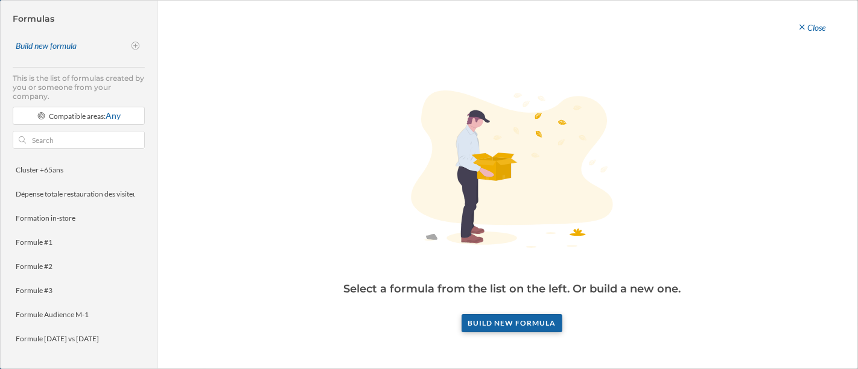
click at [482, 325] on div "Build new formula" at bounding box center [512, 323] width 101 height 18
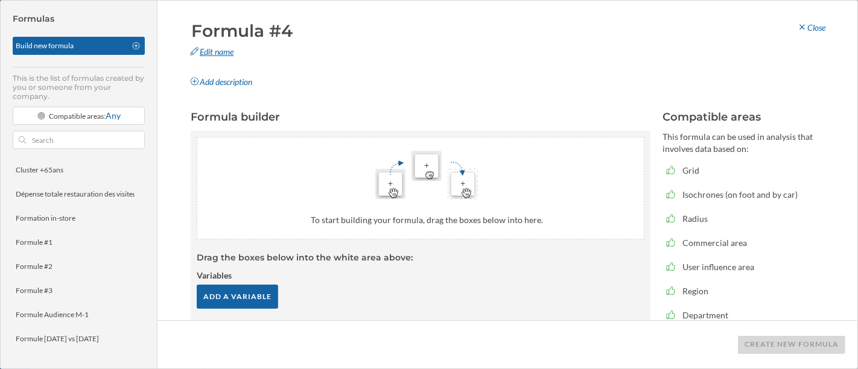
click at [231, 49] on div "Edit name" at bounding box center [296, 52] width 228 height 18
click at [264, 39] on input "Formula #4" at bounding box center [299, 31] width 222 height 24
click at [326, 83] on div "Add description" at bounding box center [296, 82] width 228 height 18
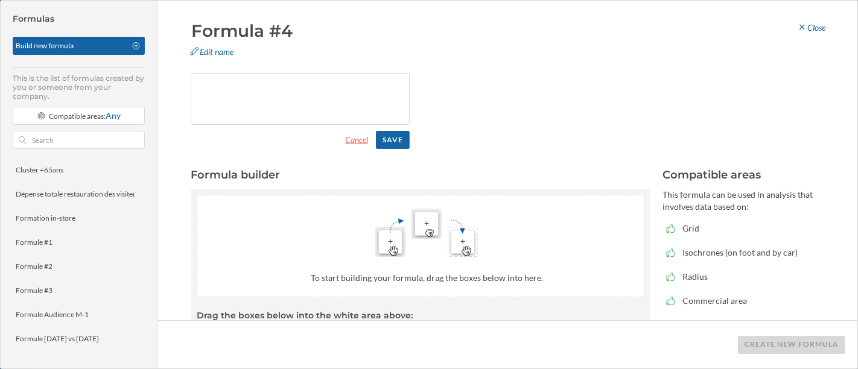
click at [353, 143] on div "Cancel" at bounding box center [357, 140] width 38 height 18
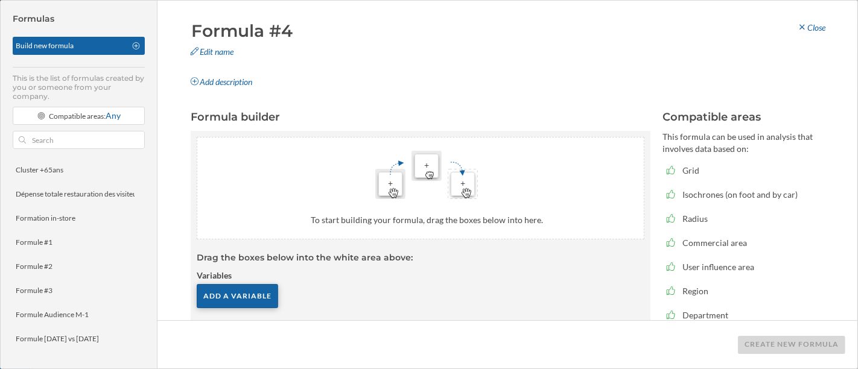
click at [238, 287] on div "Add a variable" at bounding box center [237, 296] width 81 height 24
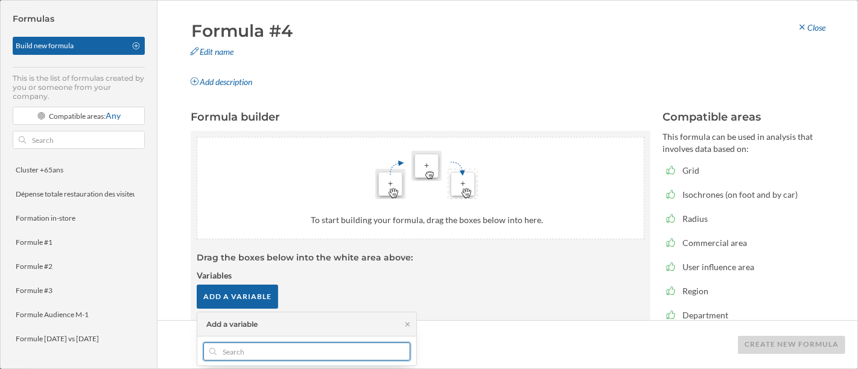
click at [281, 354] on input "text" at bounding box center [307, 352] width 180 height 18
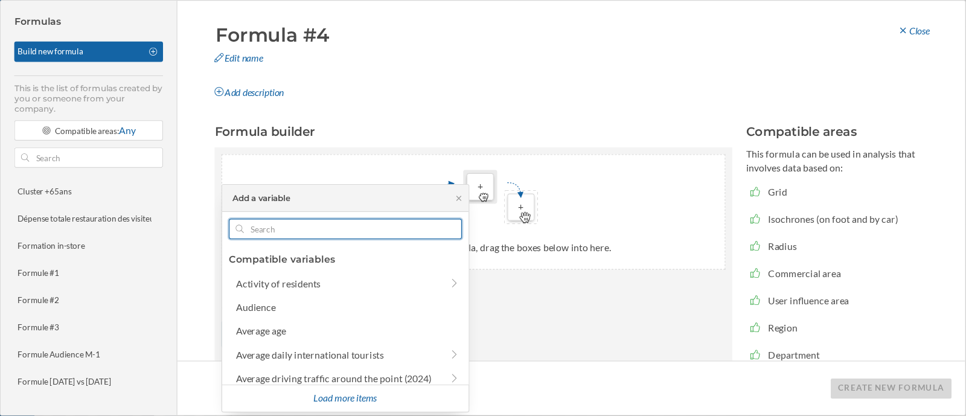
scroll to position [148, 0]
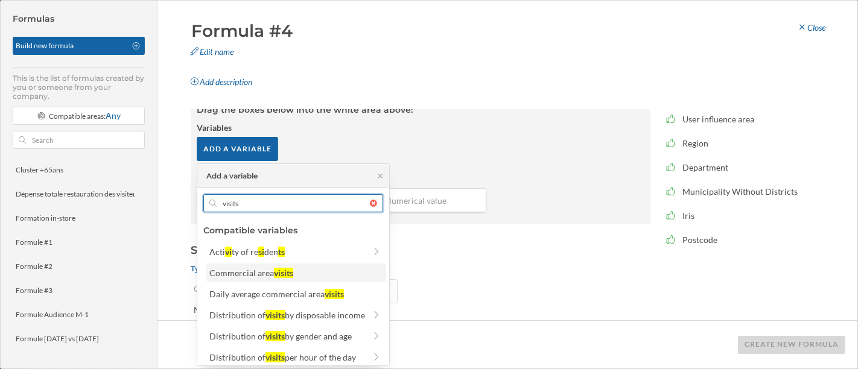
type input "visits"
click at [287, 270] on div "visits" at bounding box center [283, 273] width 19 height 10
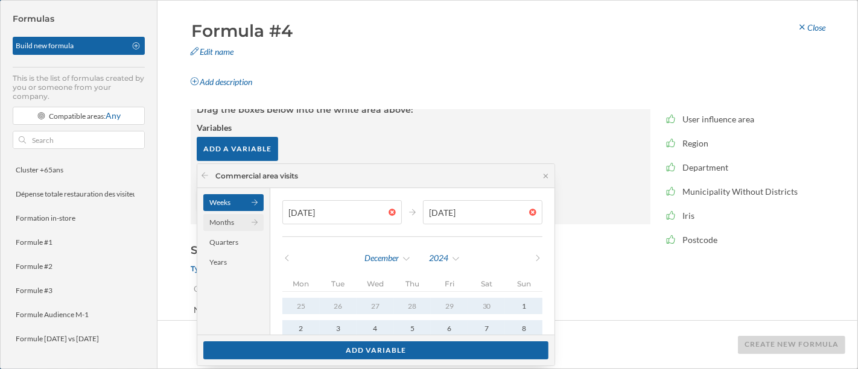
click at [235, 227] on div "Months" at bounding box center [233, 222] width 60 height 17
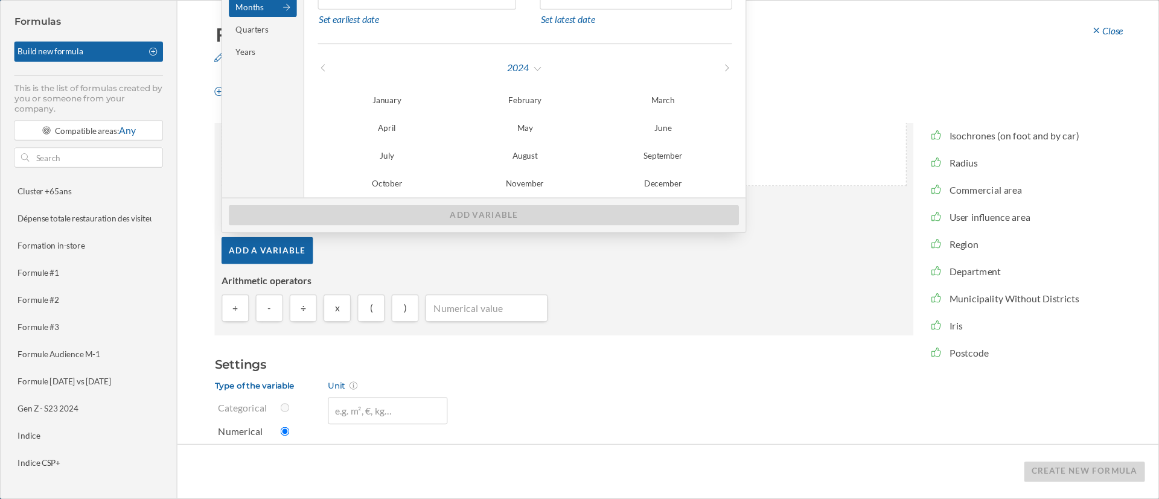
scroll to position [19, 0]
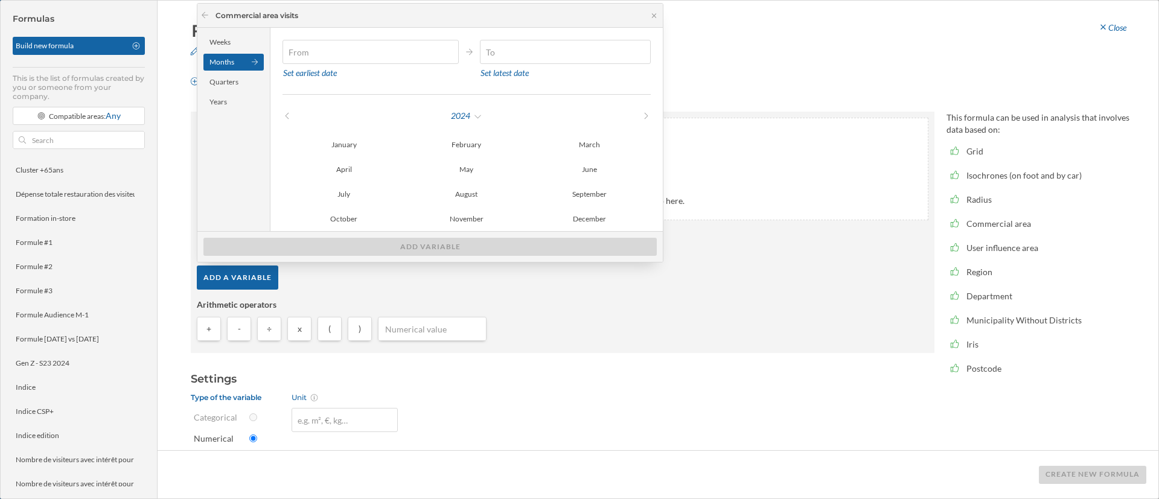
drag, startPoint x: 848, startPoint y: 0, endPoint x: 594, endPoint y: 319, distance: 407.6
click at [594, 319] on div "+ - ÷ x ( )" at bounding box center [562, 332] width 731 height 30
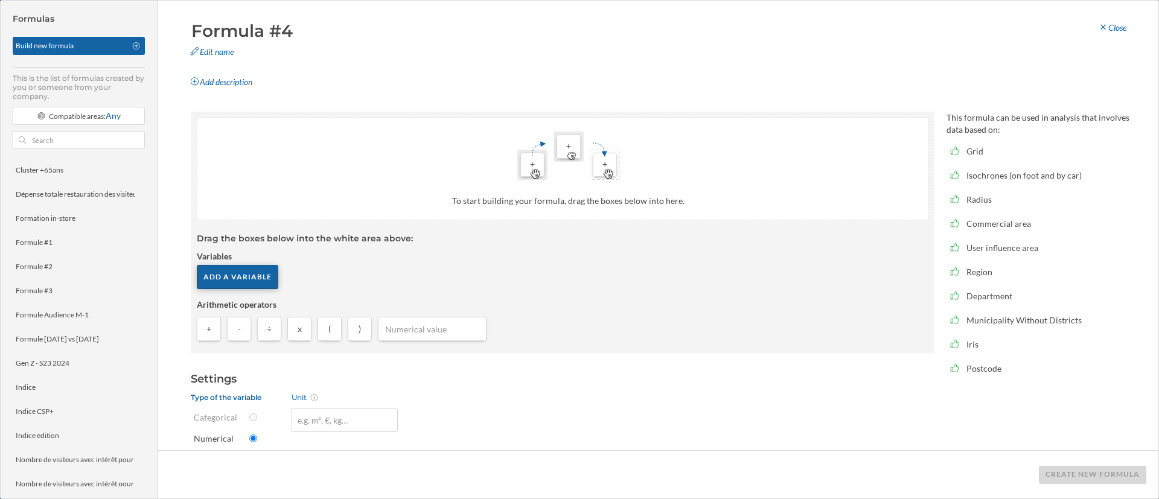
click at [232, 265] on div "Add a variable" at bounding box center [237, 277] width 81 height 24
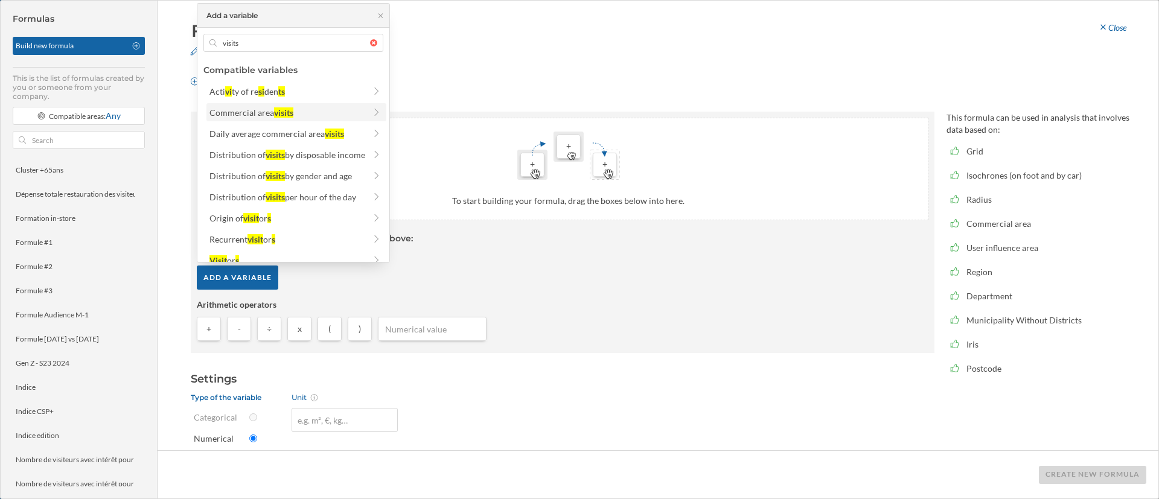
click at [293, 108] on div "Commercial area visits" at bounding box center [251, 112] width 84 height 10
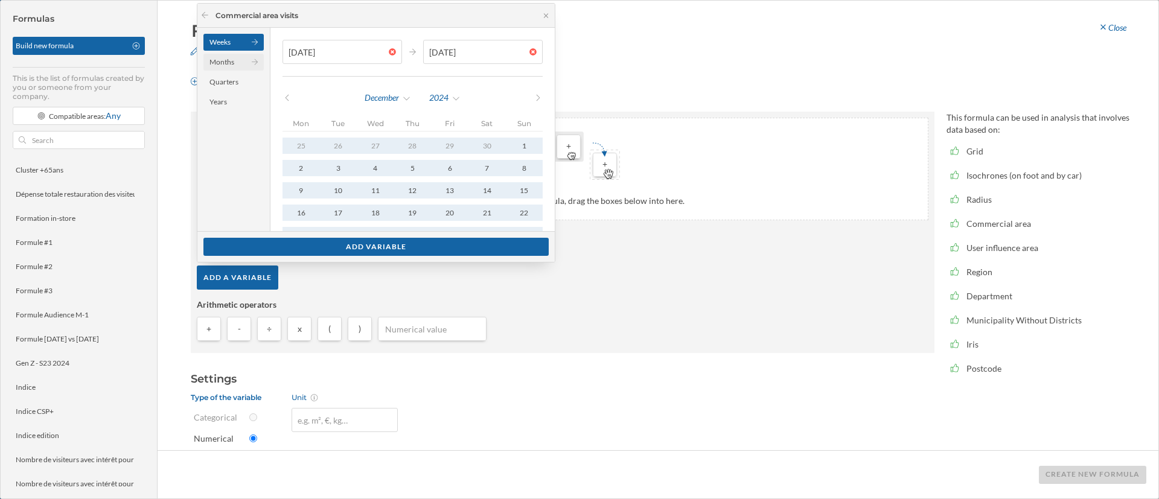
click at [228, 67] on div "Months" at bounding box center [233, 62] width 60 height 17
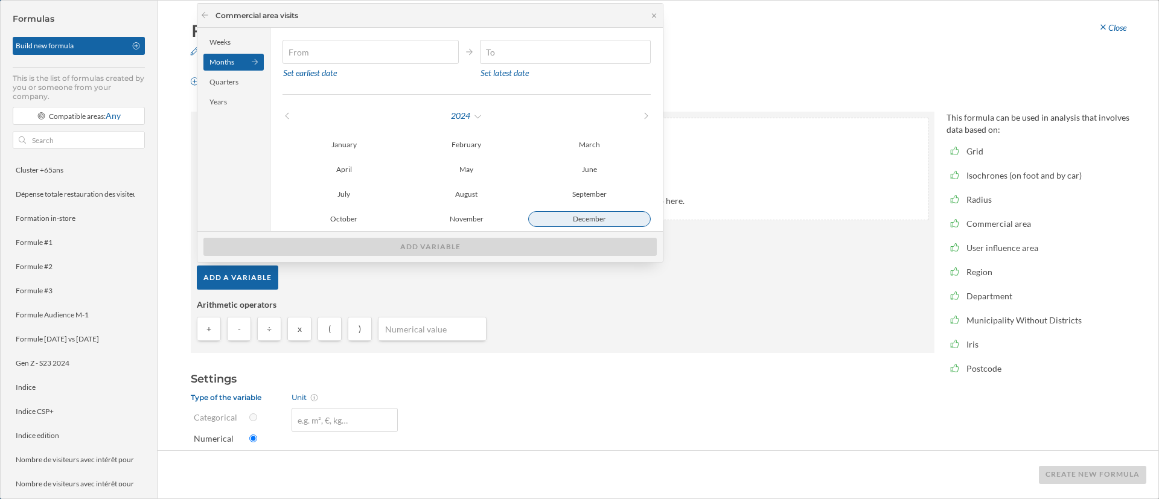
type input "[DATE]"
click at [562, 214] on div "December" at bounding box center [589, 219] width 123 height 14
type input "[DATE]"
click at [562, 214] on div "December" at bounding box center [589, 219] width 123 height 14
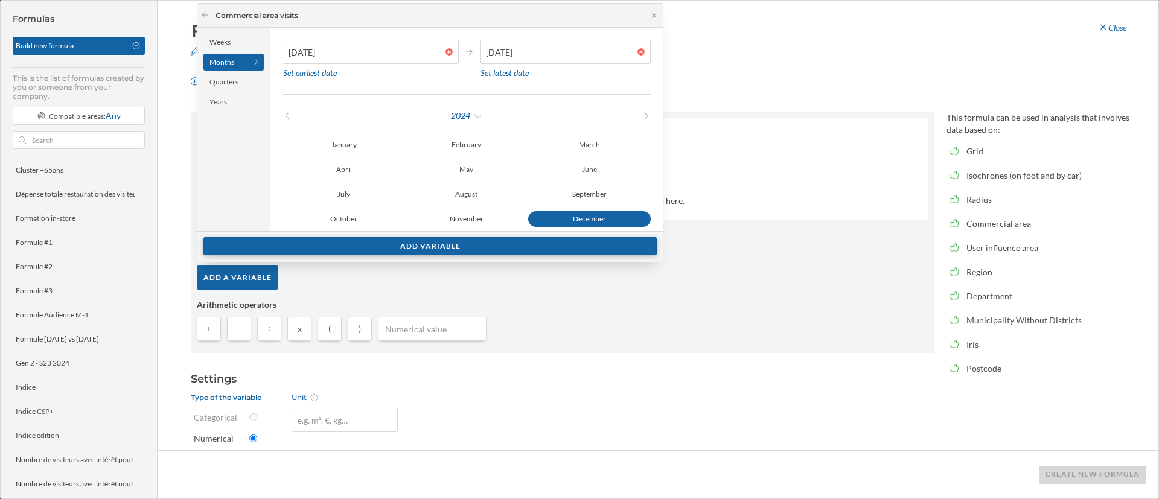
click at [487, 246] on div "Add variable" at bounding box center [429, 246] width 453 height 18
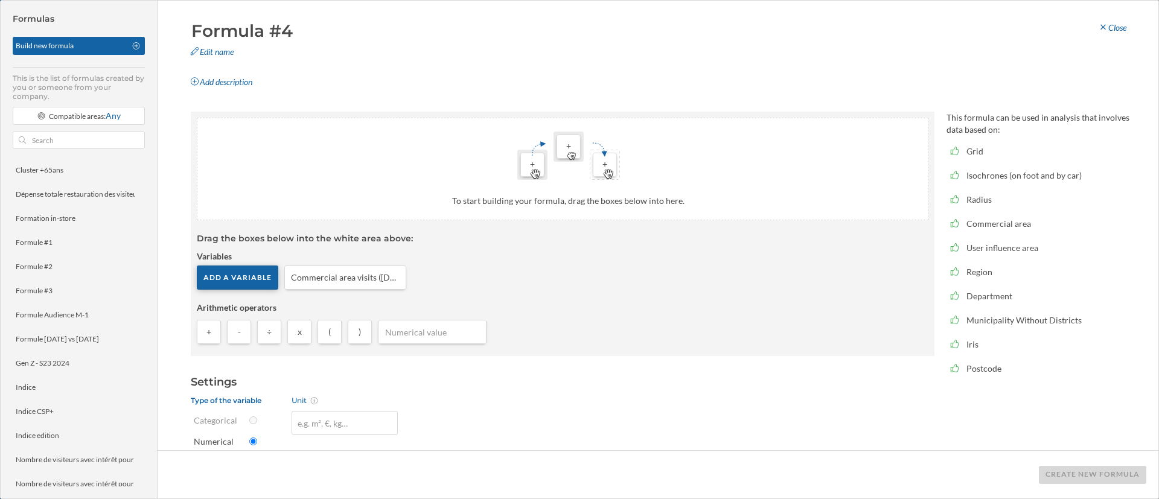
click at [226, 276] on div "Add a variable" at bounding box center [237, 278] width 81 height 24
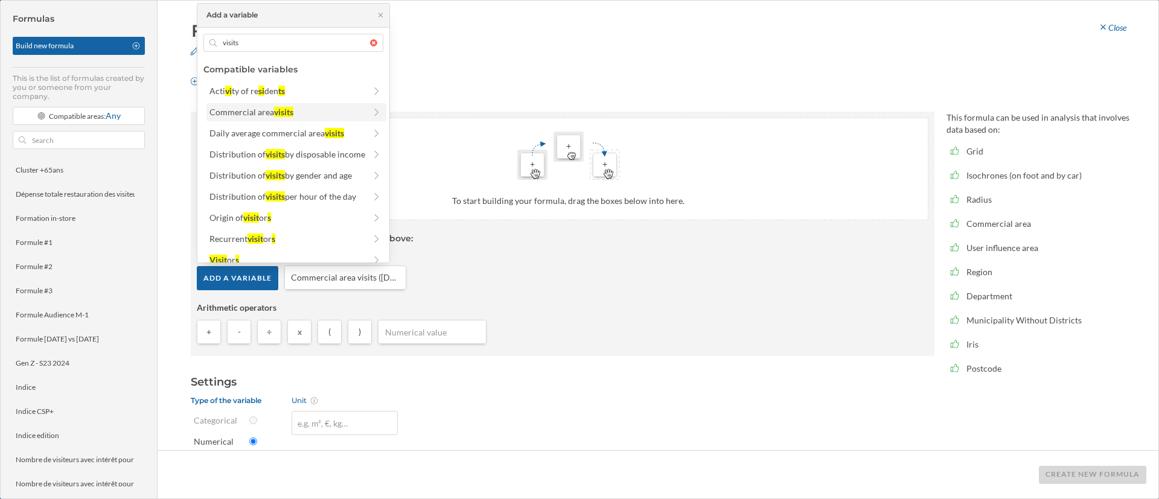
click at [305, 116] on div "Commercial area visits" at bounding box center [287, 112] width 156 height 13
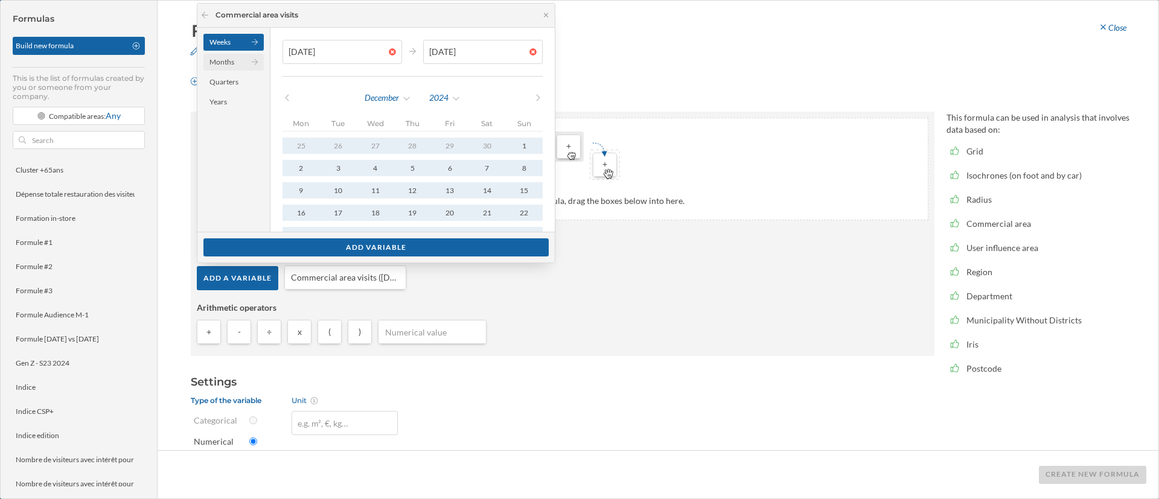
click at [216, 62] on div "Months" at bounding box center [233, 62] width 60 height 17
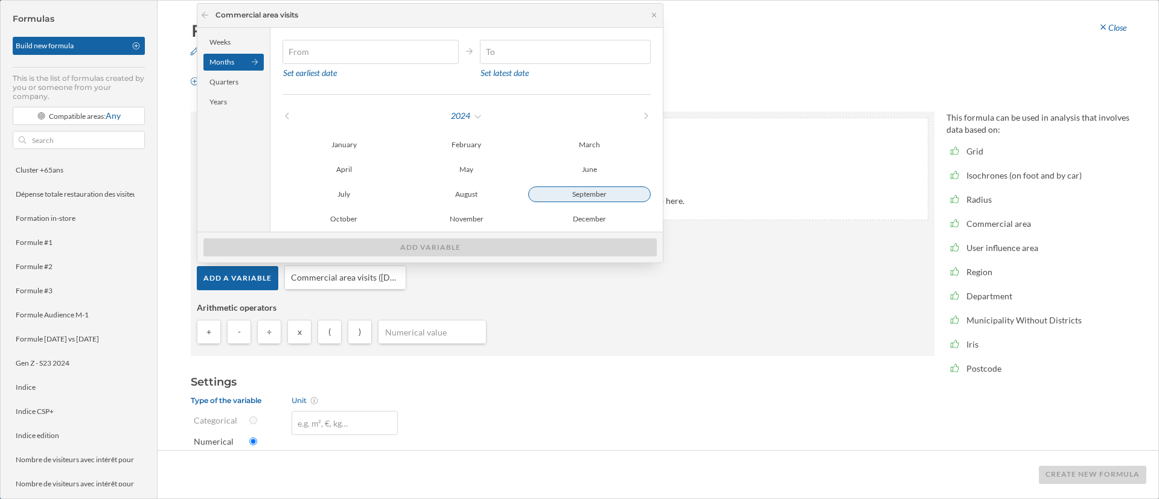
type input "[DATE]"
click at [612, 192] on div "September" at bounding box center [589, 194] width 123 height 16
type input "[DATE]"
click at [562, 191] on div "September" at bounding box center [589, 194] width 123 height 14
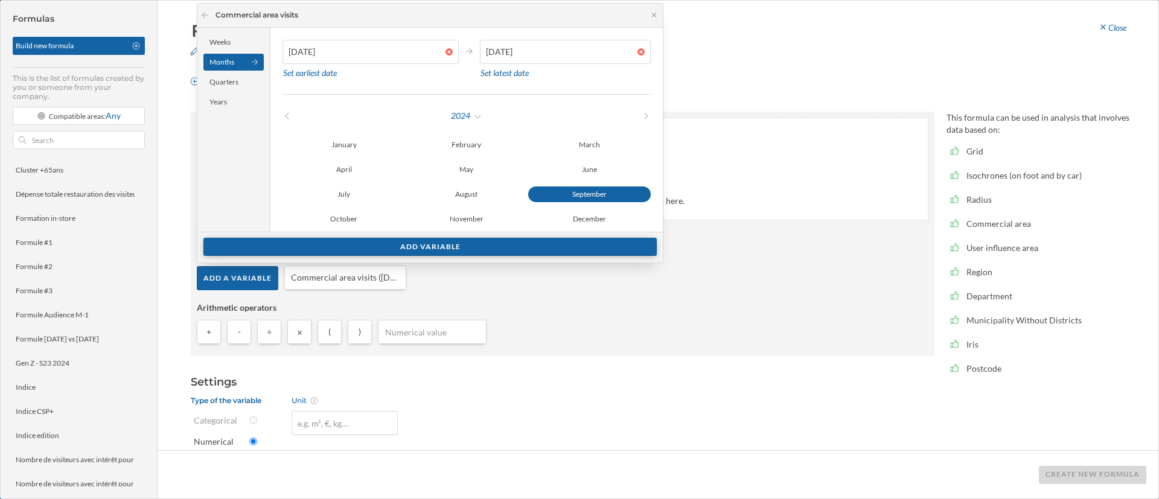
click at [487, 244] on div "Add variable" at bounding box center [429, 247] width 453 height 18
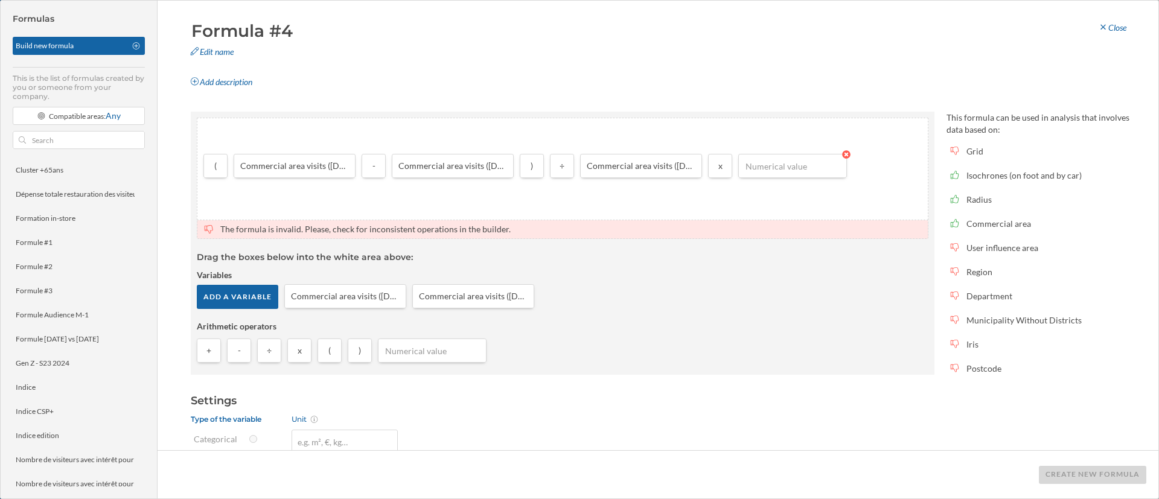
drag, startPoint x: 768, startPoint y: 162, endPoint x: 766, endPoint y: 168, distance: 6.2
click at [768, 162] on input "number" at bounding box center [792, 166] width 101 height 18
type input "100"
click at [766, 186] on button at bounding box center [768, 187] width 12 height 12
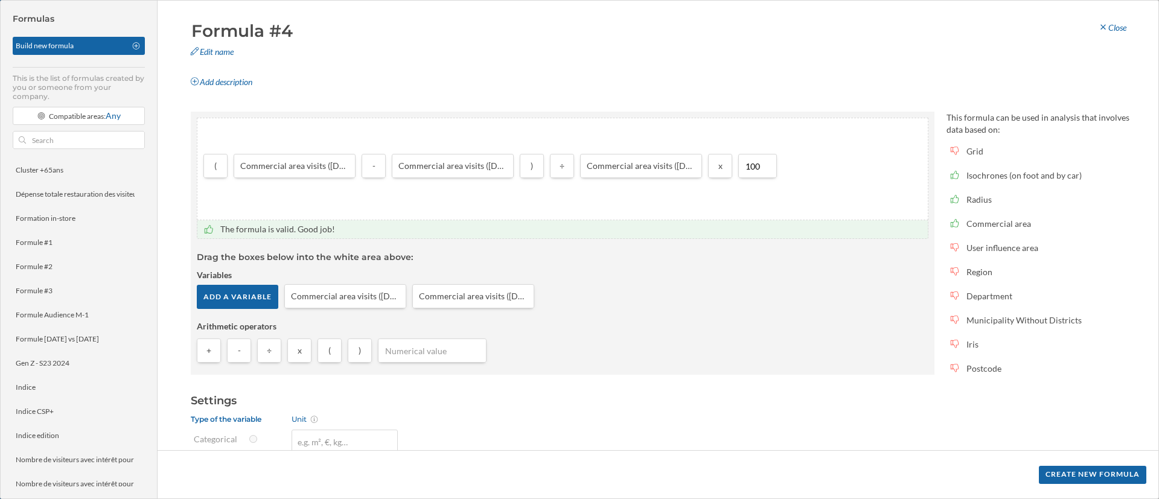
click at [725, 317] on article "The formula is valid. Good job! Drag the boxes below into the white area above:…" at bounding box center [562, 294] width 731 height 148
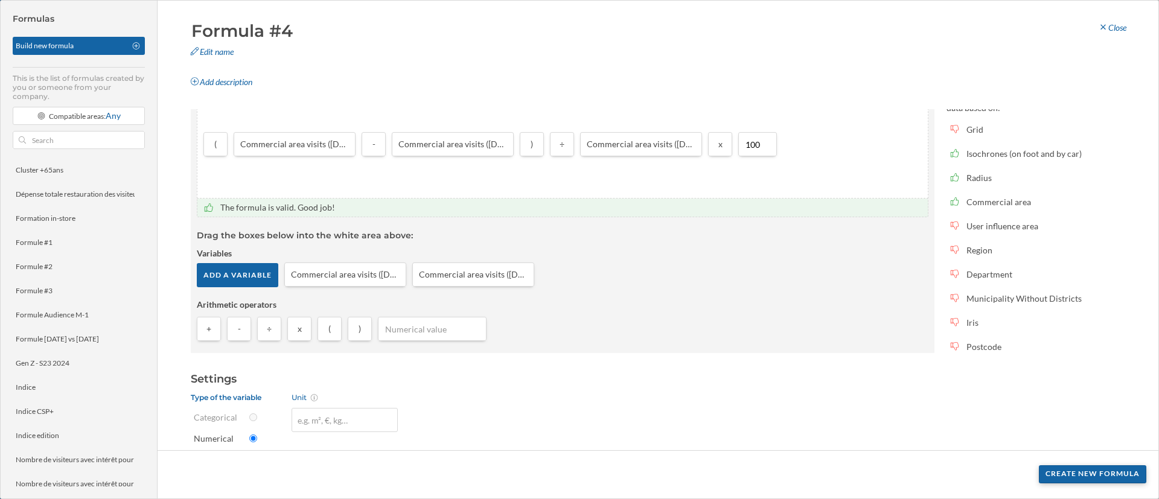
click at [858, 369] on div "Create new formula" at bounding box center [1092, 474] width 107 height 18
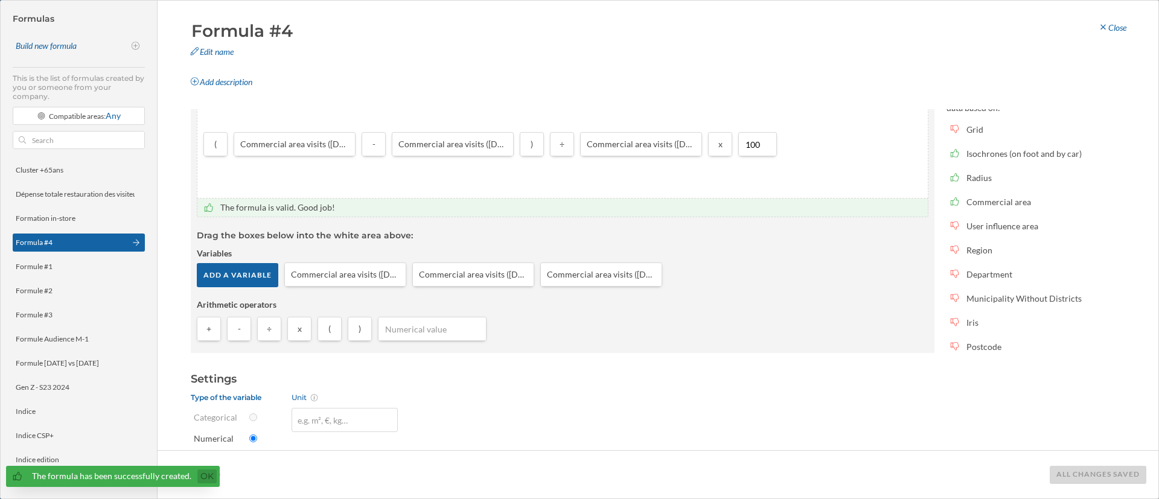
click at [208, 369] on link "Ok" at bounding box center [206, 476] width 19 height 14
click at [858, 30] on div "Close" at bounding box center [1112, 28] width 44 height 18
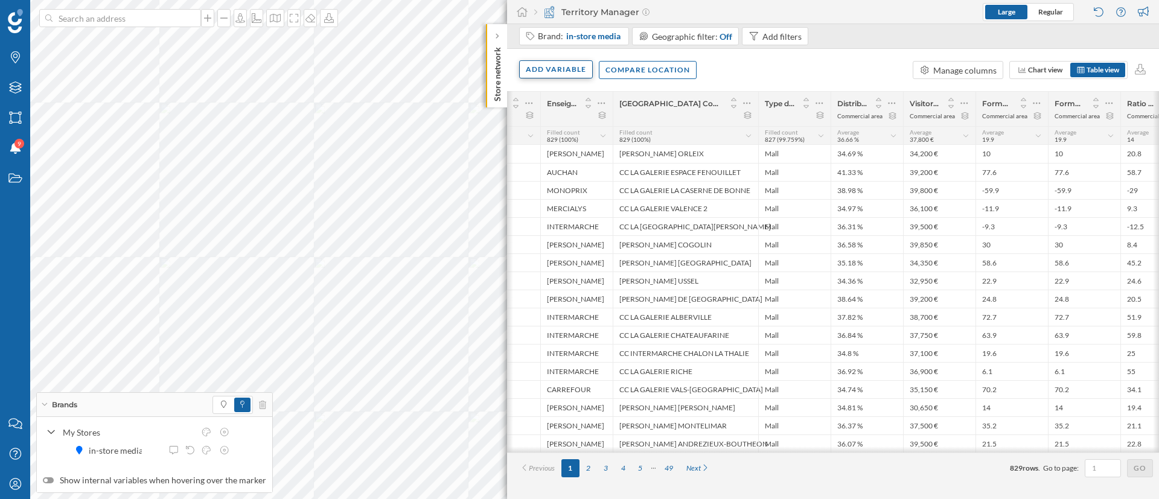
click at [553, 60] on div "Add variable" at bounding box center [556, 69] width 72 height 18
click at [585, 162] on div "Formula" at bounding box center [586, 167] width 120 height 13
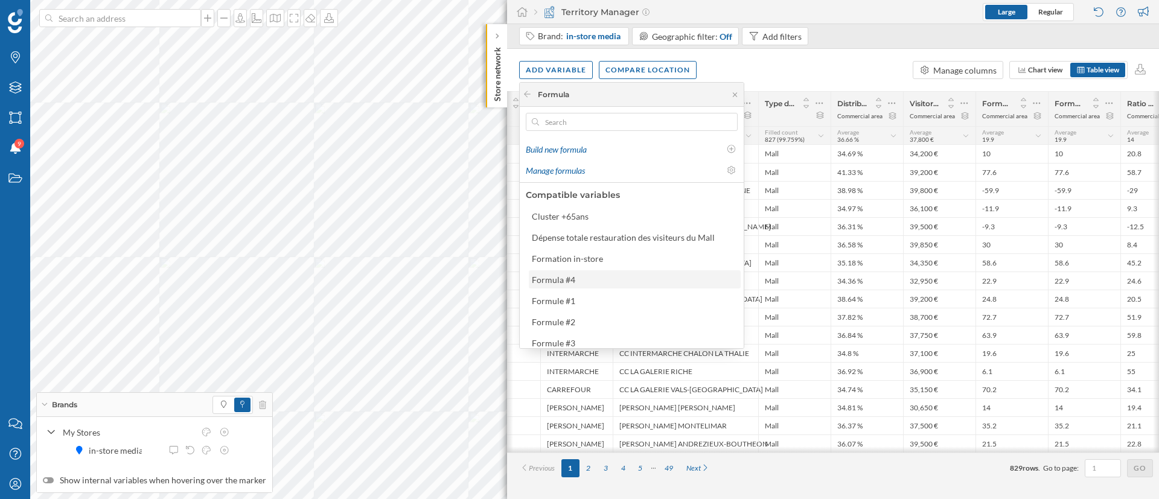
click at [567, 279] on div "Formula #4" at bounding box center [553, 280] width 43 height 10
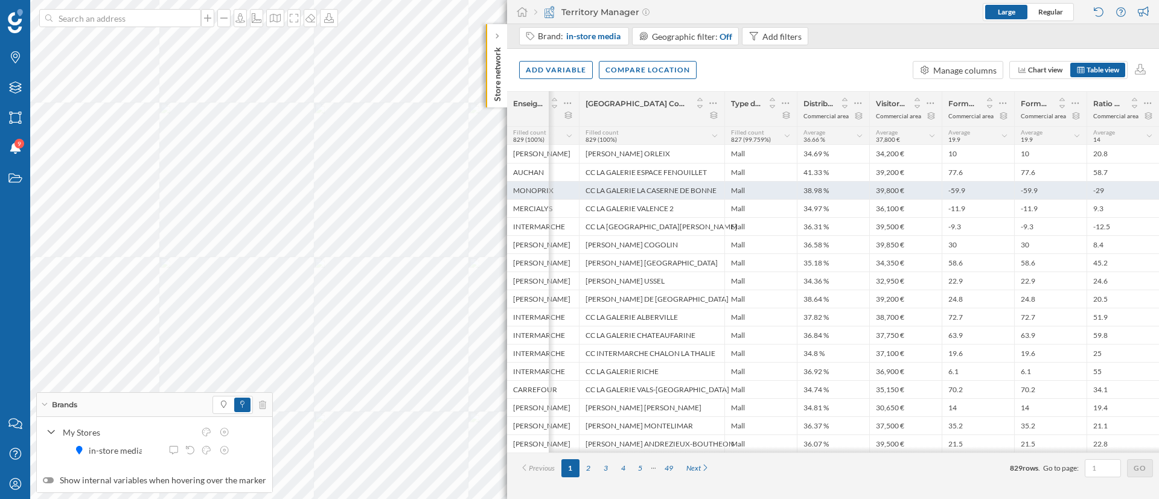
scroll to position [0, 365]
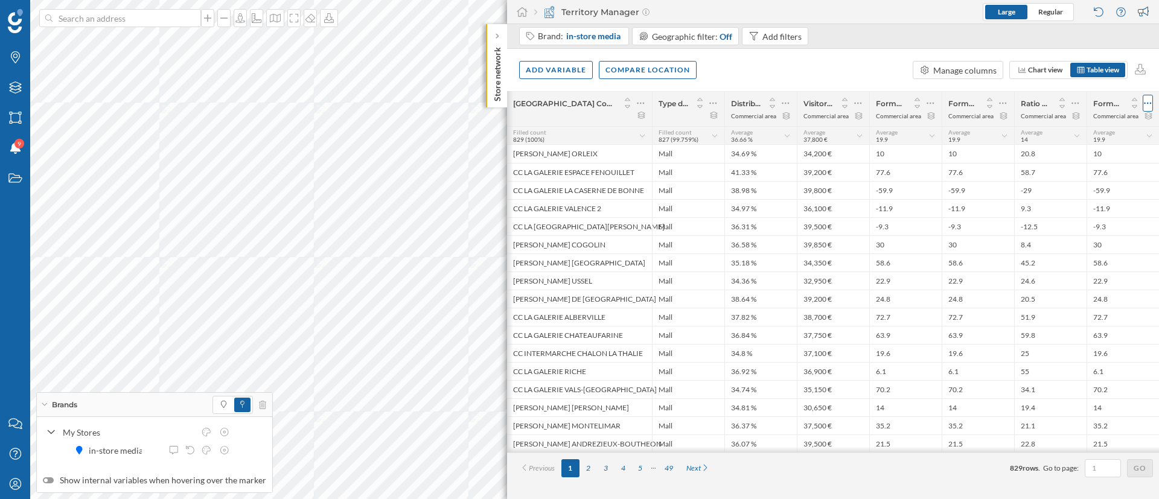
click at [858, 100] on div at bounding box center [1147, 103] width 10 height 17
click at [858, 167] on div "Remove column" at bounding box center [1082, 176] width 133 height 18
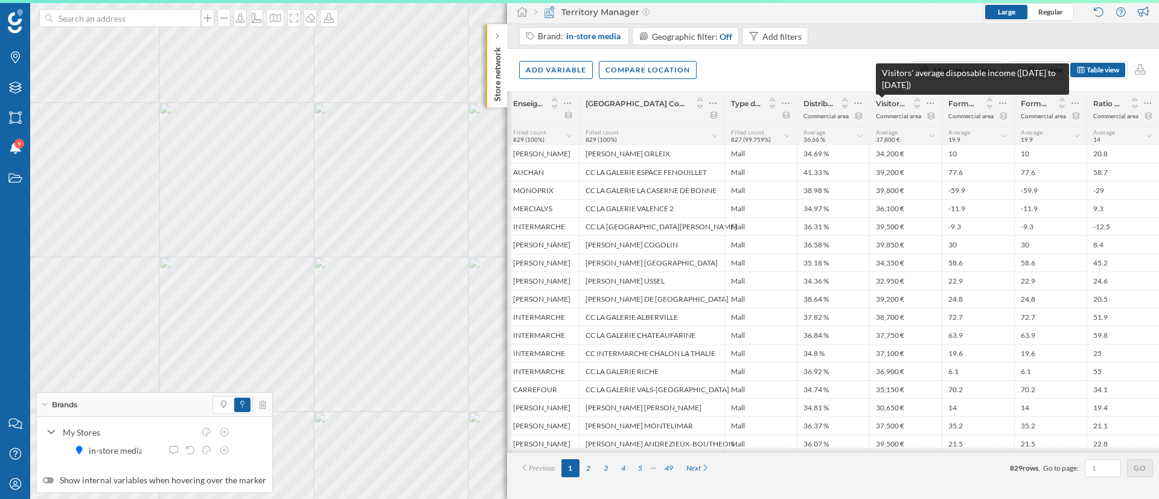
scroll to position [0, 293]
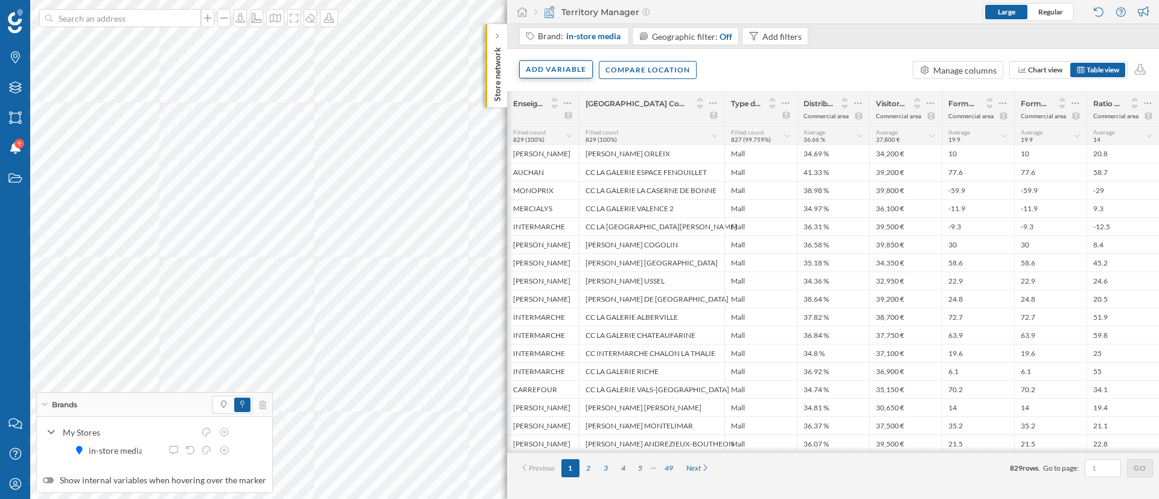
click at [553, 72] on div "Add variable" at bounding box center [556, 69] width 74 height 18
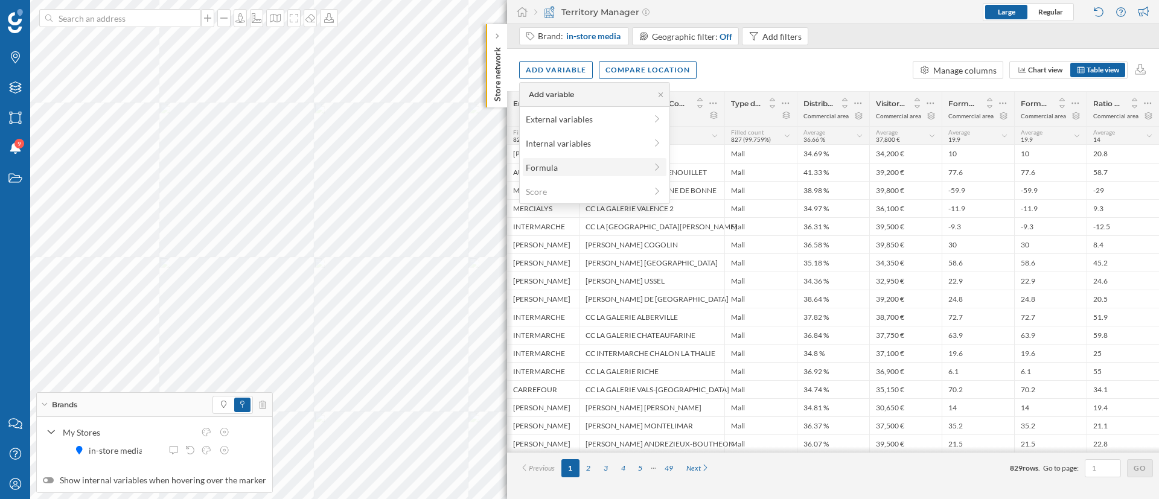
click at [607, 165] on div "Formula" at bounding box center [586, 167] width 120 height 13
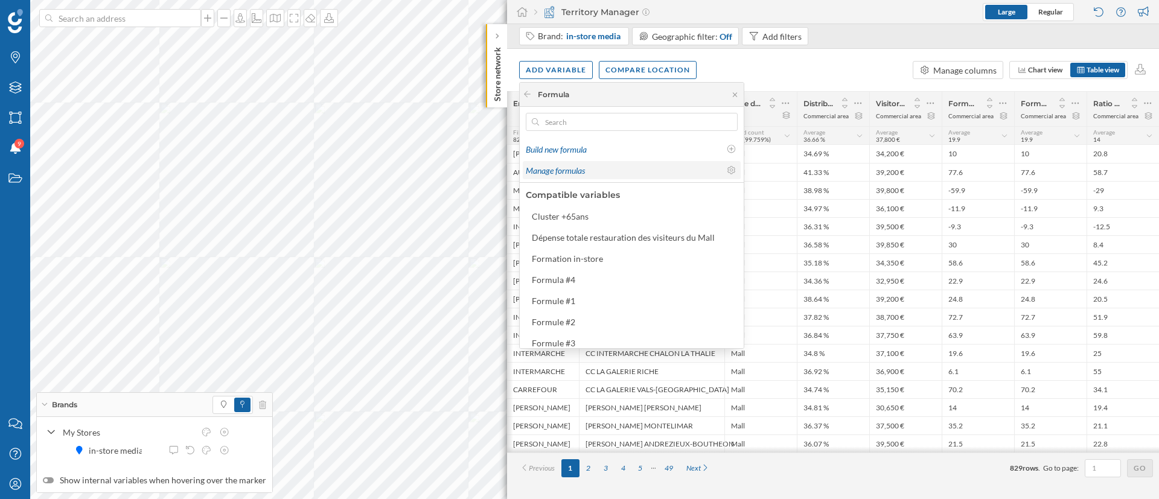
click at [607, 171] on div "Manage formulas" at bounding box center [623, 170] width 194 height 13
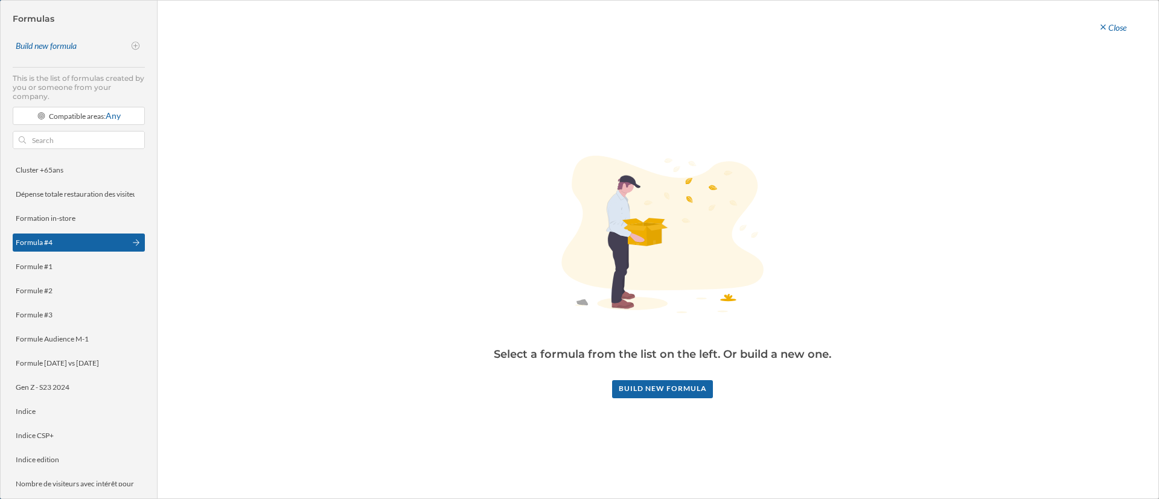
click at [72, 240] on div "Formula #4" at bounding box center [71, 242] width 110 height 11
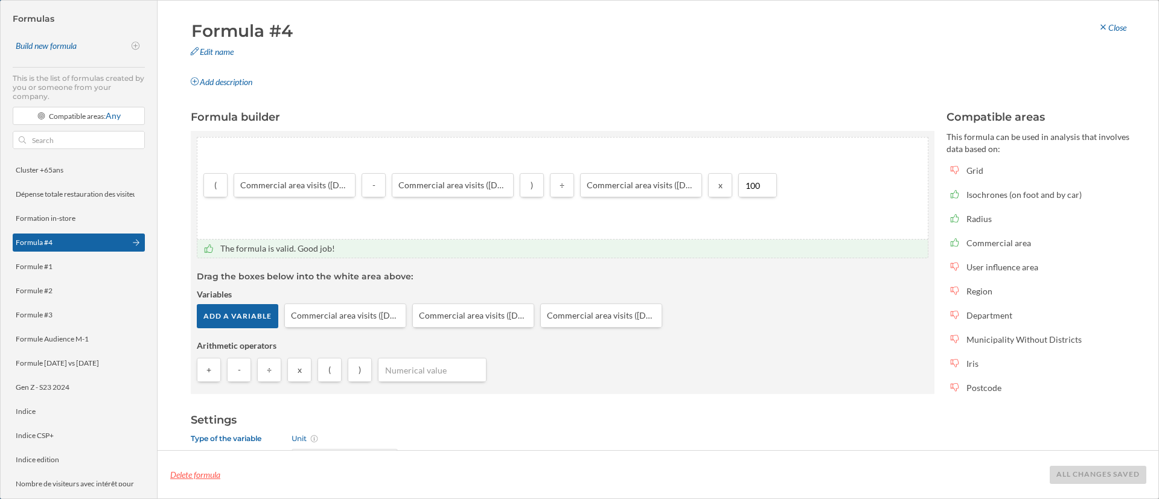
click at [207, 369] on div "Delete formula" at bounding box center [195, 475] width 51 height 18
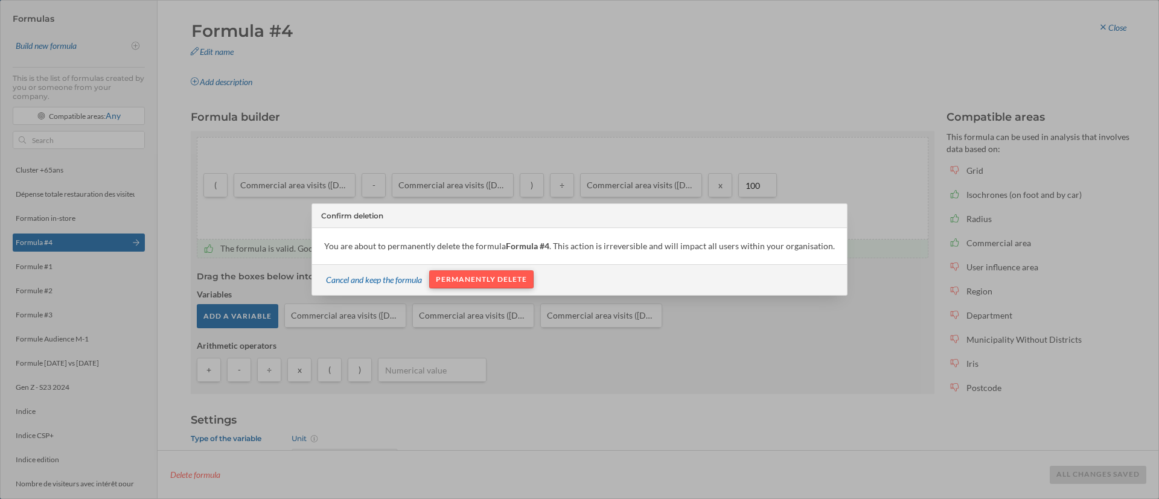
click at [509, 281] on div "Permanently delete" at bounding box center [481, 279] width 104 height 18
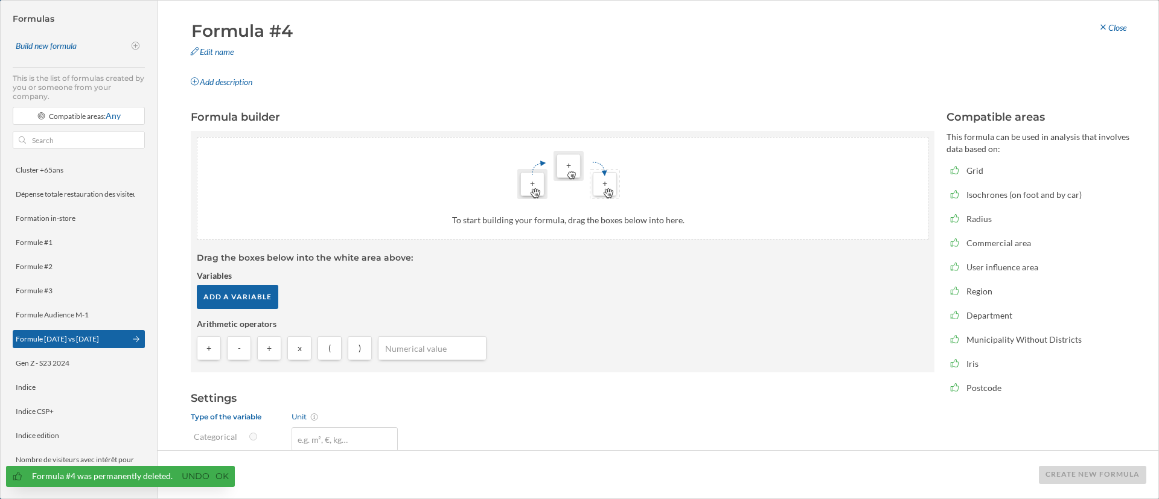
click at [64, 338] on div "Formule [DATE] vs [DATE]" at bounding box center [57, 338] width 83 height 9
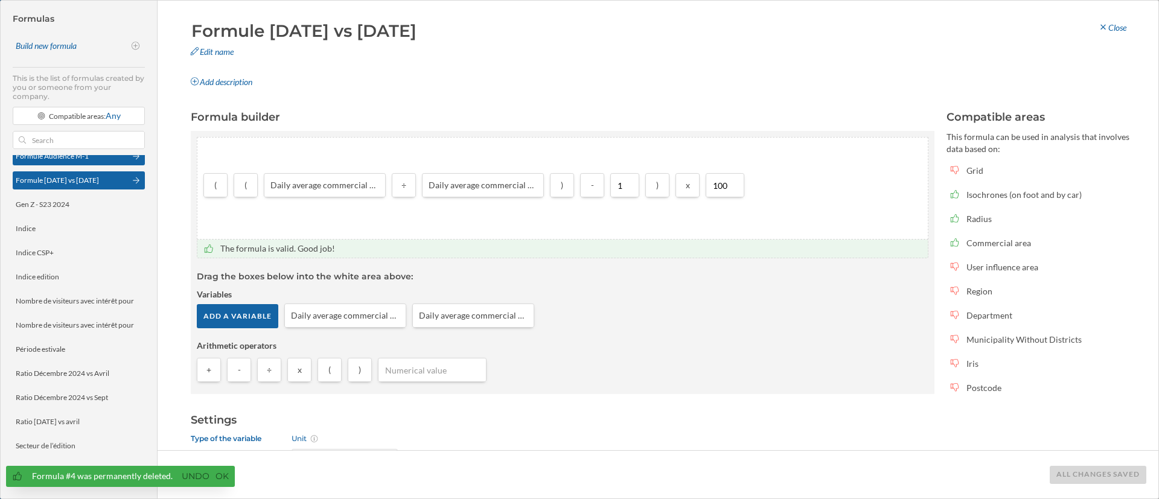
scroll to position [161, 0]
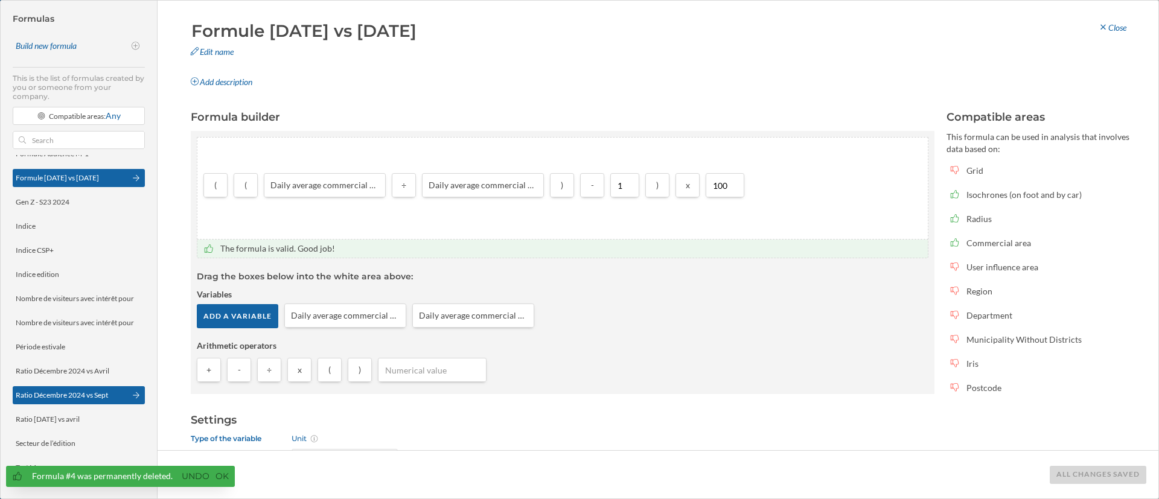
click at [91, 369] on div "Ratio Décembre 2024 vs Sept" at bounding box center [62, 395] width 92 height 11
type input "Ratio Décembre 2024 vs Sept"
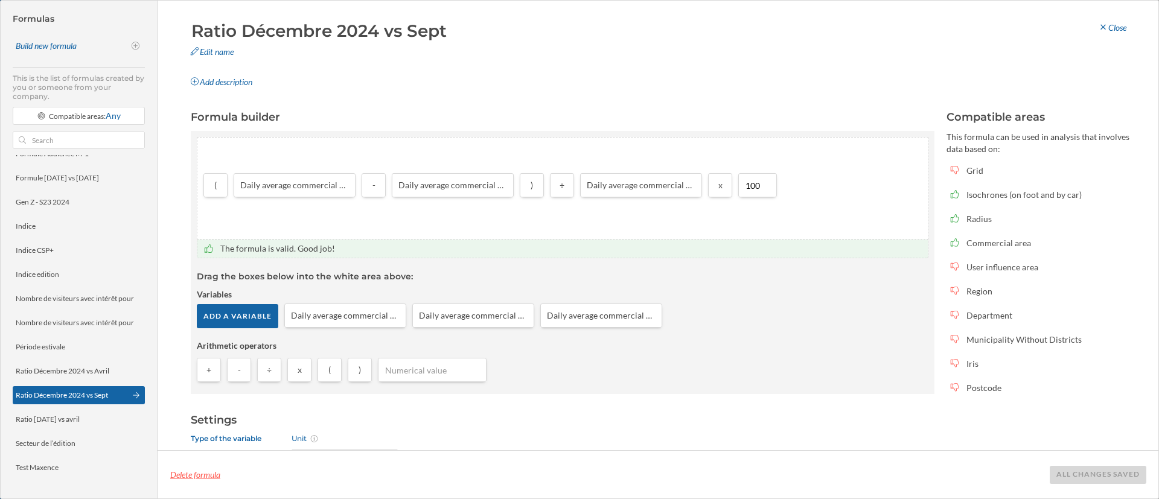
click at [180, 369] on div "Delete formula" at bounding box center [195, 475] width 51 height 18
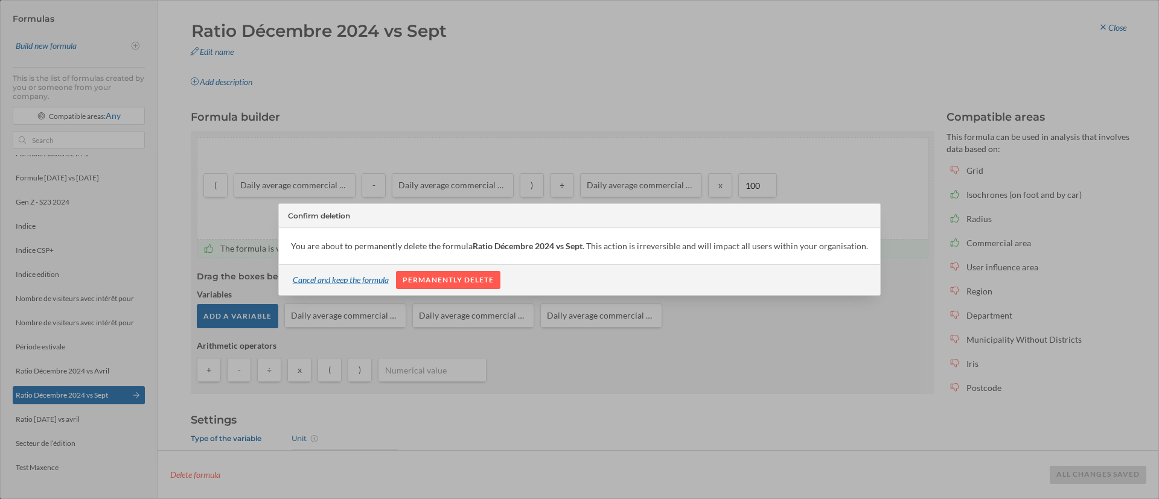
click at [355, 281] on div "Cancel and keep the formula" at bounding box center [340, 280] width 111 height 18
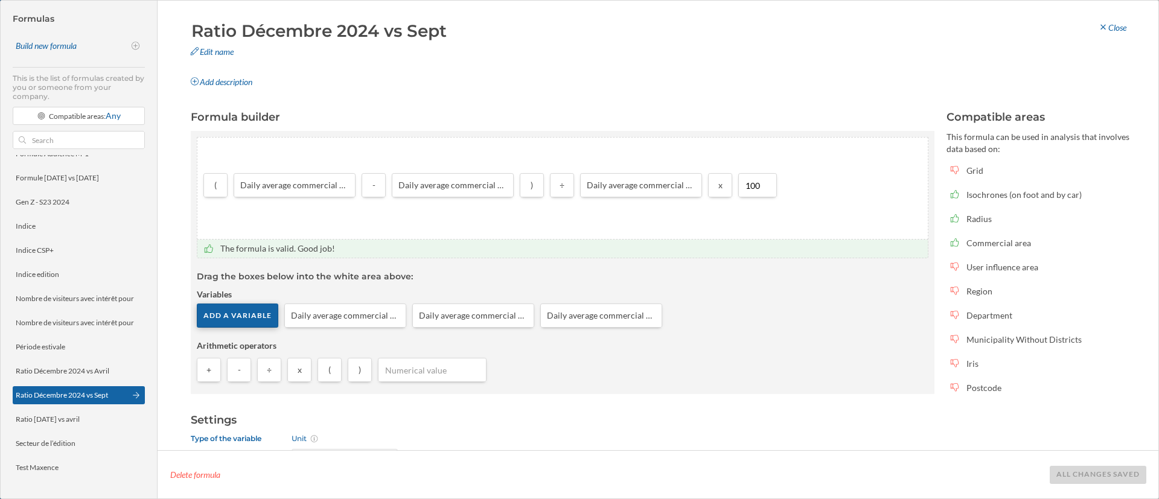
click at [240, 317] on div "Add a variable" at bounding box center [237, 316] width 81 height 24
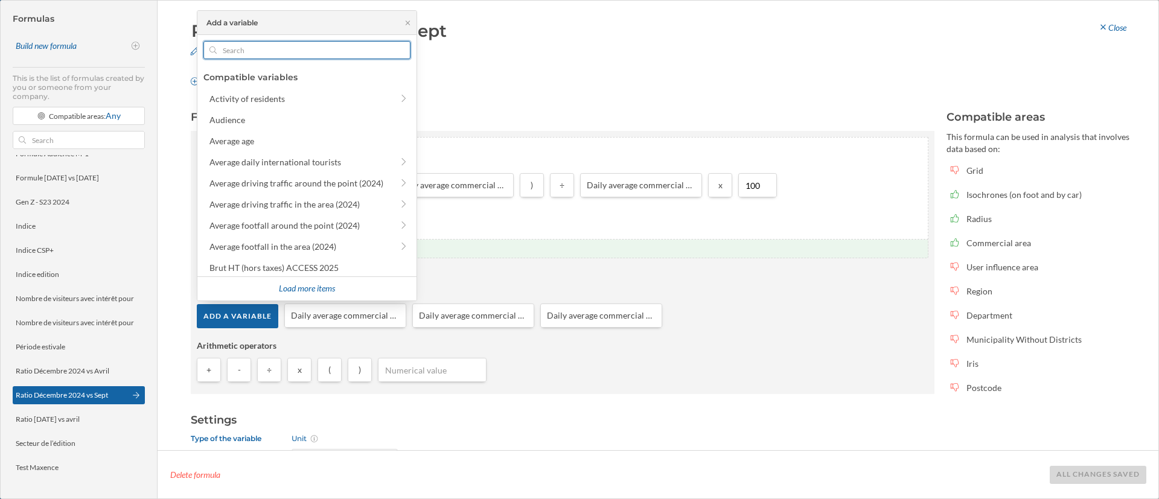
click at [282, 45] on input "text" at bounding box center [307, 50] width 180 height 18
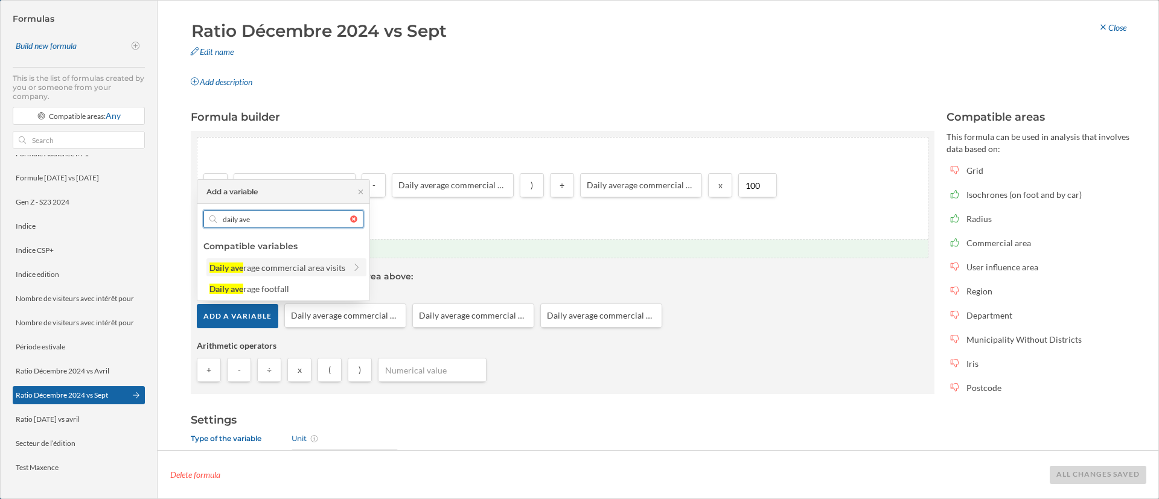
type input "daily ave"
click at [314, 273] on div "Daily ave rage commercial area visits" at bounding box center [277, 267] width 136 height 13
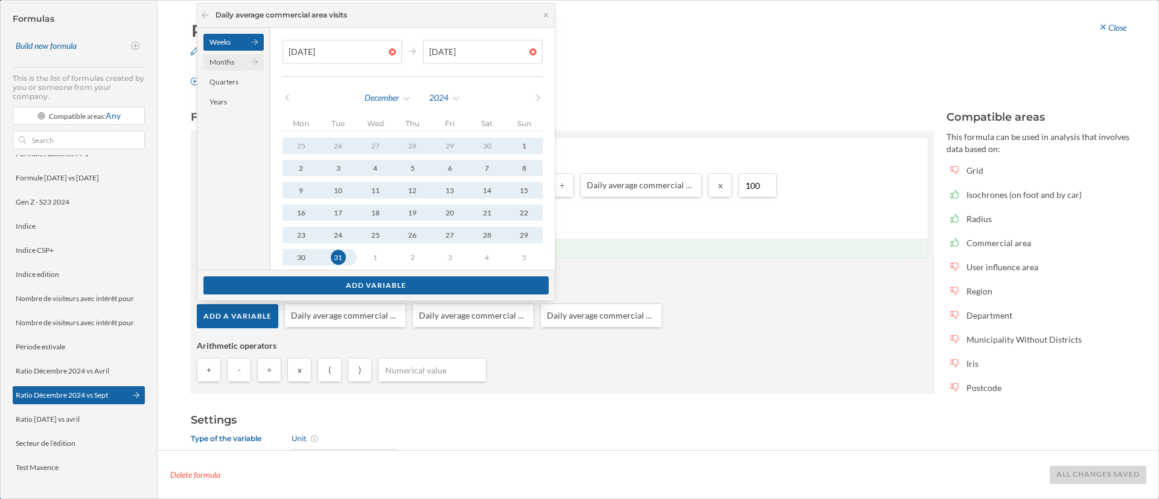
click at [218, 63] on div "Months" at bounding box center [233, 62] width 60 height 17
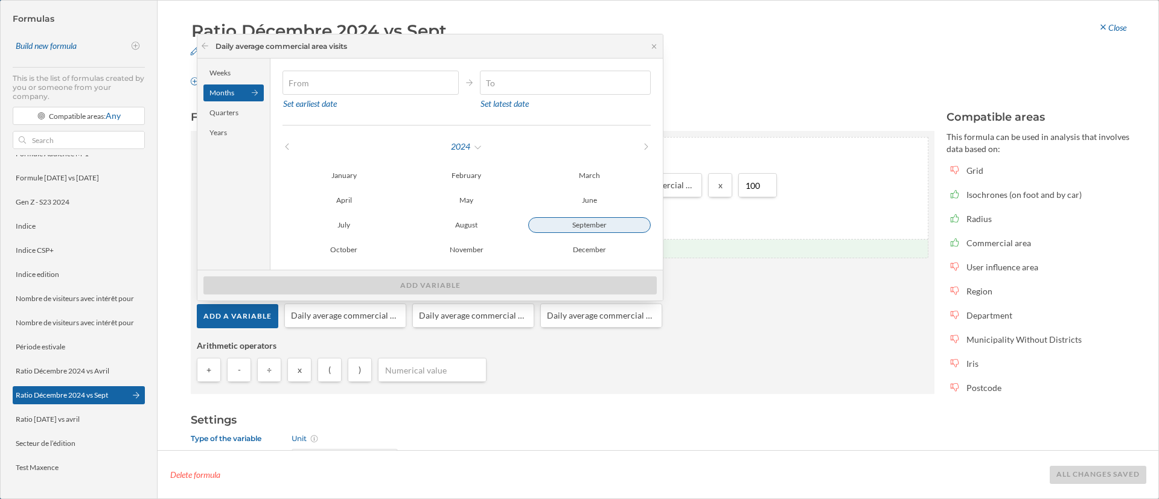
type input "[DATE]"
click at [593, 218] on div "September" at bounding box center [589, 225] width 123 height 14
type input "[DATE]"
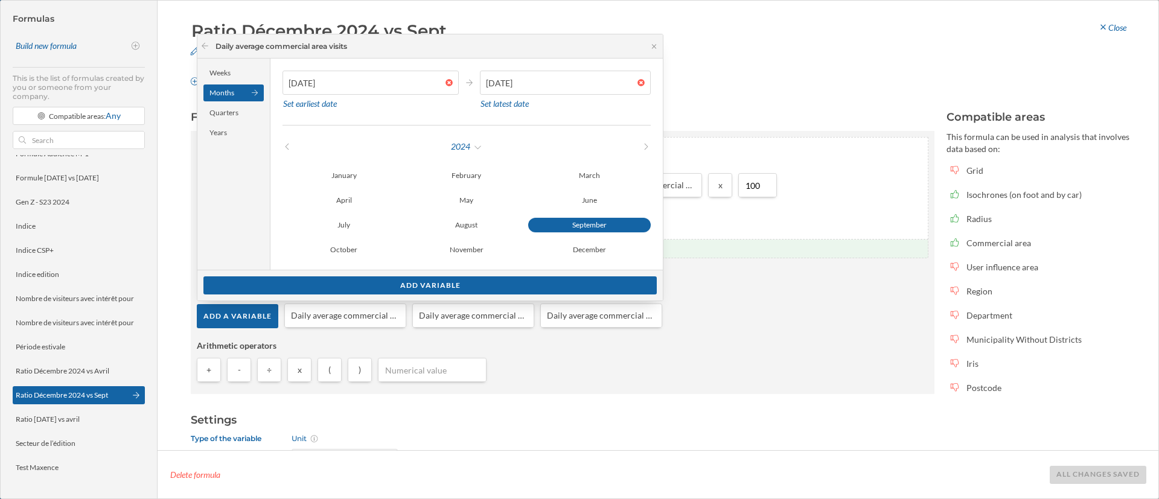
click at [598, 223] on div "September" at bounding box center [589, 225] width 123 height 14
click at [479, 280] on div "Add variable" at bounding box center [429, 285] width 453 height 18
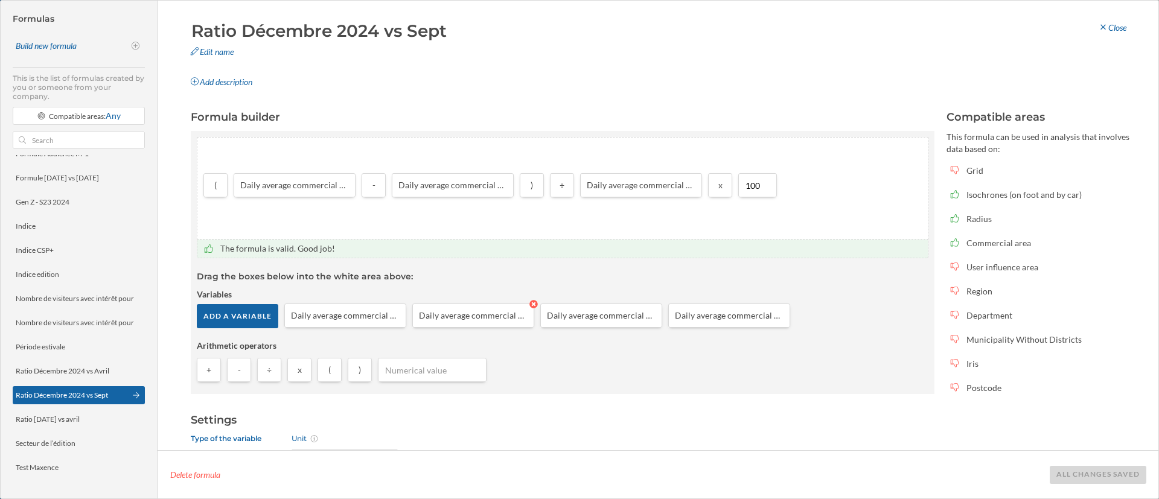
click at [530, 305] on icon at bounding box center [533, 304] width 8 height 8
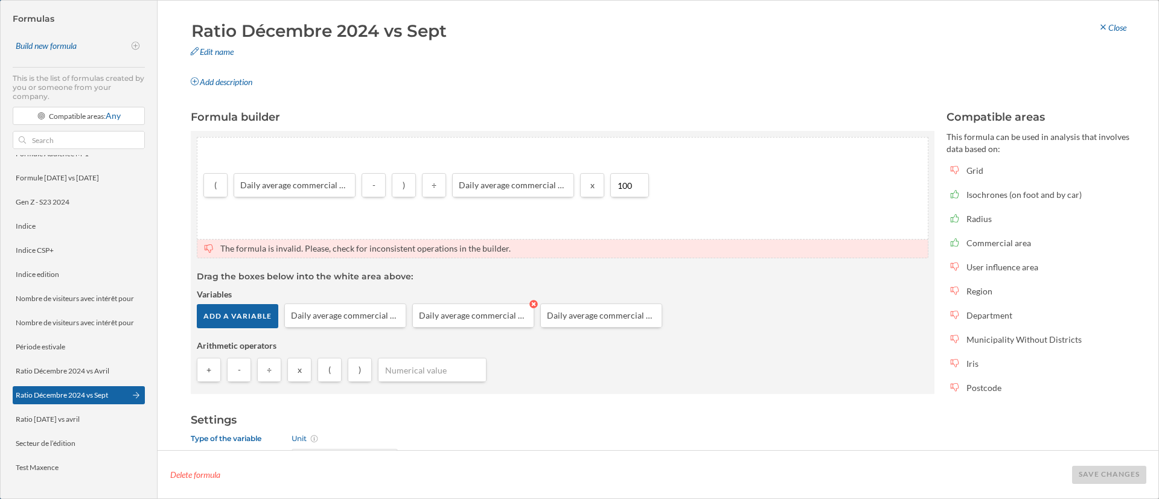
click at [530, 305] on icon at bounding box center [533, 304] width 8 height 8
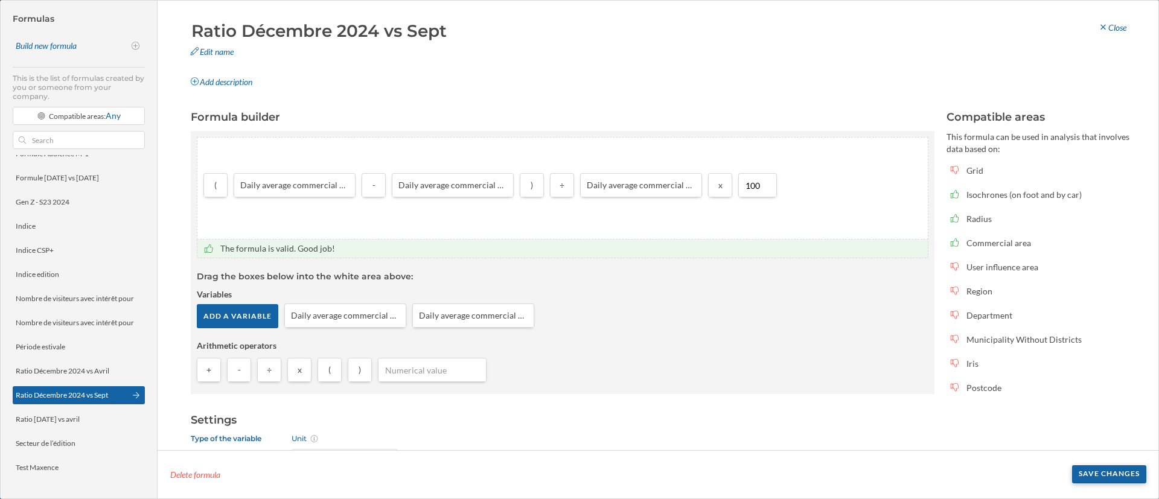
click at [858, 369] on div "Save changes" at bounding box center [1109, 474] width 74 height 18
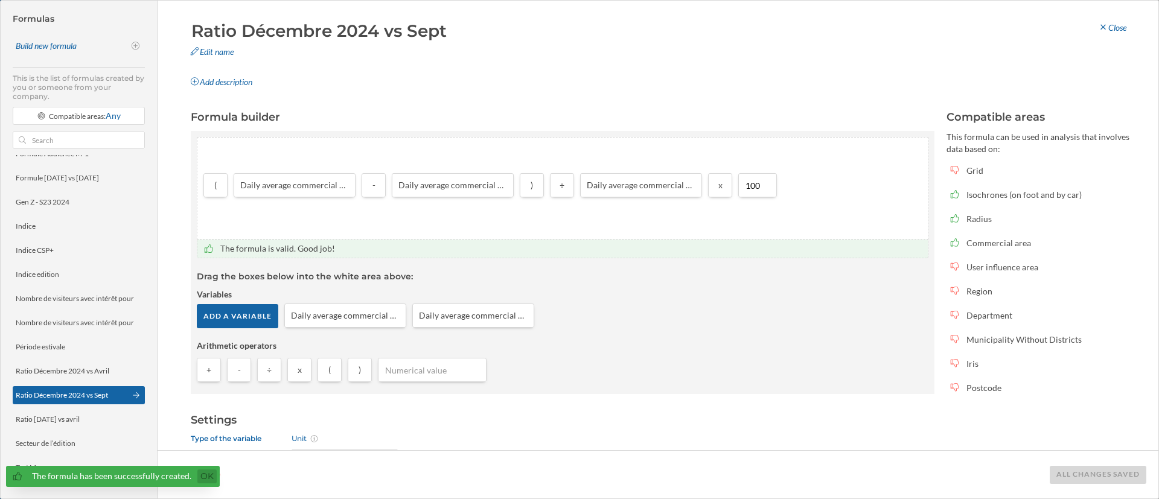
click at [204, 369] on link "Ok" at bounding box center [206, 476] width 19 height 14
click at [858, 30] on div "Close" at bounding box center [1112, 28] width 44 height 18
